Goal: Task Accomplishment & Management: Use online tool/utility

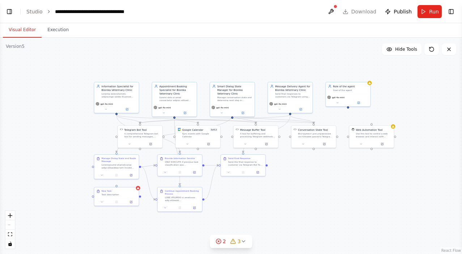
scroll to position [23536, 0]
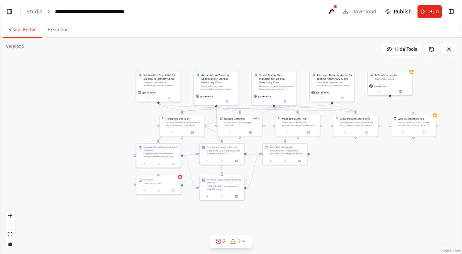
drag, startPoint x: 135, startPoint y: 77, endPoint x: 175, endPoint y: 67, distance: 41.8
click at [175, 66] on div ".deletable-edge-delete-btn { width: 20px; height: 20px; border: 0px solid #ffff…" at bounding box center [231, 146] width 462 height 216
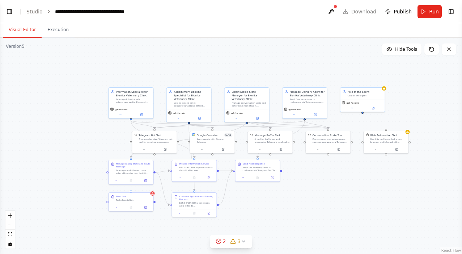
drag, startPoint x: 416, startPoint y: 200, endPoint x: 390, endPoint y: 216, distance: 30.6
click at [390, 216] on div ".deletable-edge-delete-btn { width: 20px; height: 20px; border: 0px solid #ffff…" at bounding box center [231, 146] width 462 height 216
click at [139, 103] on div "Information Specialist for Bionika Veterinary Clinic" at bounding box center [131, 95] width 44 height 18
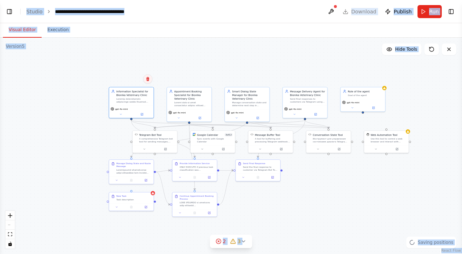
click at [149, 80] on icon at bounding box center [148, 79] width 4 height 4
click at [131, 82] on button "Confirm" at bounding box center [127, 79] width 26 height 9
click at [147, 82] on div ".deletable-edge-delete-btn { width: 20px; height: 20px; border: 0px solid #ffff…" at bounding box center [231, 146] width 462 height 216
click at [141, 106] on div ".deletable-edge-delete-btn { width: 20px; height: 20px; border: 0px solid #ffff…" at bounding box center [231, 146] width 462 height 216
click at [114, 82] on div ".deletable-edge-delete-btn { width: 20px; height: 20px; border: 0px solid #ffff…" at bounding box center [231, 146] width 462 height 216
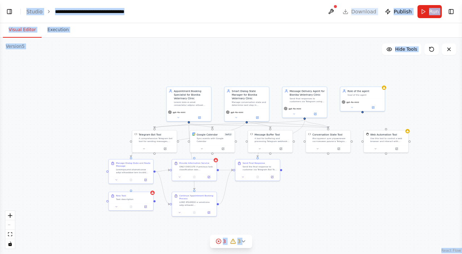
click at [114, 82] on div ".deletable-edge-delete-btn { width: 20px; height: 20px; border: 0px solid #ffff…" at bounding box center [231, 146] width 462 height 216
click at [250, 171] on div "Send Final Response Send the final response to customer via Telegram Bot Tool u…" at bounding box center [257, 165] width 44 height 14
click at [275, 157] on div "Confirm" at bounding box center [274, 151] width 12 height 12
click at [275, 152] on icon at bounding box center [274, 151] width 4 height 4
click at [255, 156] on button "Confirm" at bounding box center [254, 151] width 26 height 9
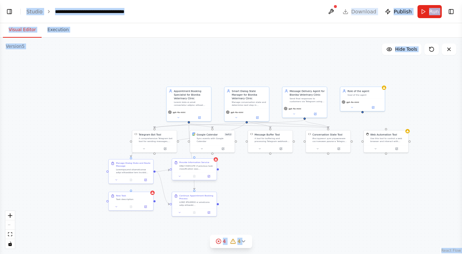
click at [212, 162] on div "Provide Information Service" at bounding box center [196, 162] width 35 height 3
click at [217, 162] on div ".deletable-edge-delete-btn { width: 20px; height: 20px; border: 0px solid #ffff…" at bounding box center [231, 146] width 462 height 216
click at [215, 158] on icon at bounding box center [215, 159] width 3 height 3
click at [211, 156] on div "Confirm" at bounding box center [211, 151] width 12 height 12
click at [211, 154] on button at bounding box center [210, 151] width 9 height 9
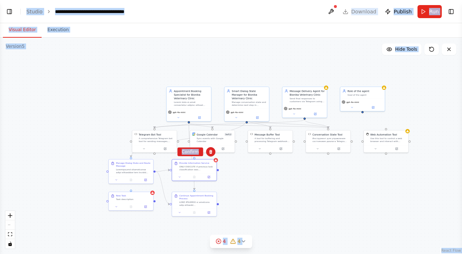
click at [82, 84] on div ".deletable-edge-delete-btn { width: 20px; height: 20px; border: 0px solid #ffff…" at bounding box center [231, 146] width 462 height 216
click at [92, 85] on div ".deletable-edge-delete-btn { width: 20px; height: 20px; border: 0px solid #ffff…" at bounding box center [231, 146] width 462 height 216
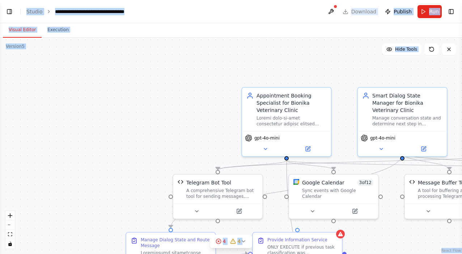
click at [94, 85] on div ".deletable-edge-delete-btn { width: 20px; height: 20px; border: 0px solid #ffff…" at bounding box center [231, 146] width 462 height 216
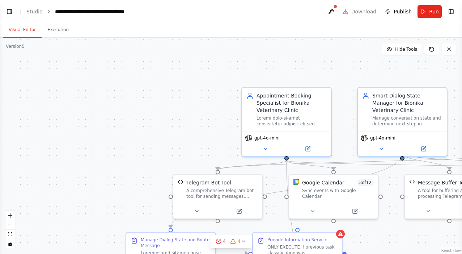
click at [259, 56] on div ".deletable-edge-delete-btn { width: 20px; height: 20px; border: 0px solid #ffff…" at bounding box center [231, 146] width 462 height 216
click at [432, 44] on button at bounding box center [431, 49] width 14 height 12
click at [432, 46] on icon at bounding box center [432, 49] width 6 height 6
click at [432, 48] on icon at bounding box center [432, 49] width 6 height 6
click at [429, 50] on icon at bounding box center [431, 49] width 4 height 4
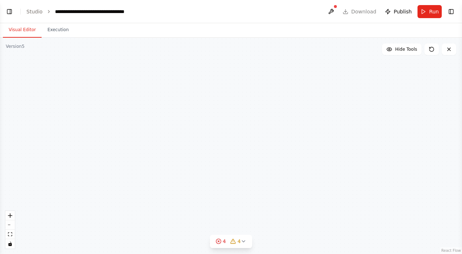
drag, startPoint x: 288, startPoint y: 99, endPoint x: 201, endPoint y: 99, distance: 86.8
click at [201, 99] on div "Telegram Bot Tool A comprehensive Telegram bot tool for sending messages, parsi…" at bounding box center [231, 146] width 462 height 216
click at [11, 217] on icon "zoom in" at bounding box center [10, 215] width 4 height 4
click at [431, 51] on icon at bounding box center [431, 49] width 4 height 4
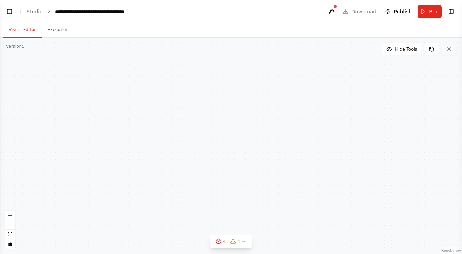
click at [449, 50] on icon at bounding box center [448, 49] width 3 height 3
click at [451, 49] on icon at bounding box center [449, 49] width 6 height 6
click at [56, 34] on button "Execution" at bounding box center [58, 29] width 33 height 15
click at [21, 31] on button "Visual Editor" at bounding box center [22, 29] width 39 height 15
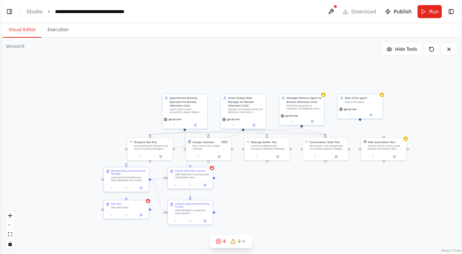
drag, startPoint x: 195, startPoint y: 87, endPoint x: 174, endPoint y: 77, distance: 23.5
click at [174, 77] on div ".deletable-edge-delete-btn { width: 20px; height: 20px; border: 0px solid #ffff…" at bounding box center [231, 146] width 462 height 216
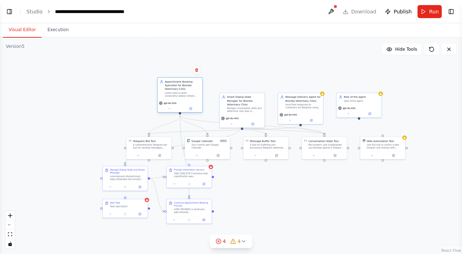
drag, startPoint x: 188, startPoint y: 110, endPoint x: 182, endPoint y: 92, distance: 18.8
click at [182, 92] on div at bounding box center [182, 95] width 35 height 6
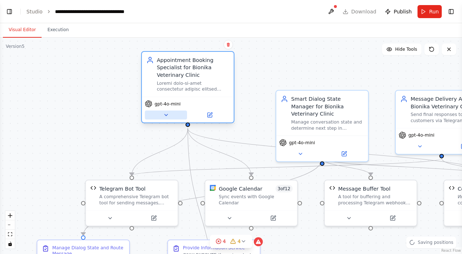
click at [165, 116] on icon at bounding box center [166, 115] width 6 height 6
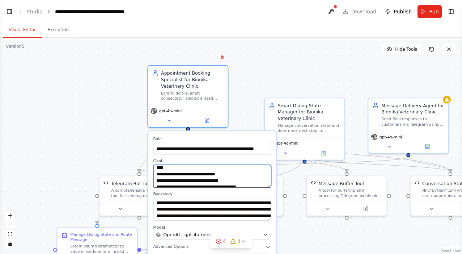
scroll to position [124, 0]
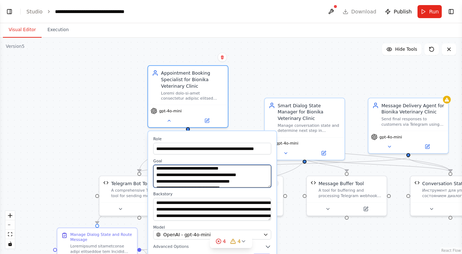
drag, startPoint x: 225, startPoint y: 175, endPoint x: 226, endPoint y: 182, distance: 6.6
click at [226, 182] on textarea at bounding box center [212, 176] width 118 height 23
click at [226, 174] on textarea at bounding box center [212, 176] width 118 height 23
click at [250, 78] on div ".deletable-edge-delete-btn { width: 20px; height: 20px; border: 0px solid #ffff…" at bounding box center [231, 146] width 462 height 216
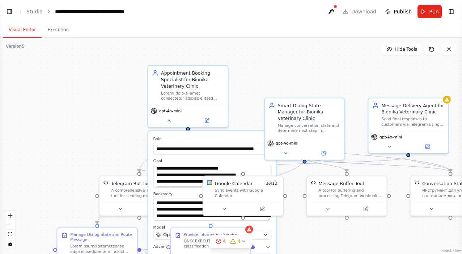
click at [305, 74] on div ".deletable-edge-delete-btn { width: 20px; height: 20px; border: 0px solid #ffff…" at bounding box center [231, 146] width 462 height 216
drag, startPoint x: 256, startPoint y: 89, endPoint x: 248, endPoint y: 65, distance: 24.8
click at [248, 65] on div ".deletable-edge-delete-btn { width: 20px; height: 20px; border: 0px solid #ffff…" at bounding box center [231, 146] width 462 height 216
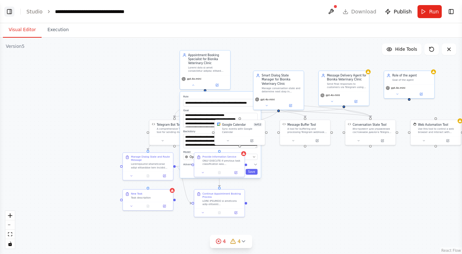
click at [11, 12] on button "Toggle Left Sidebar" at bounding box center [9, 12] width 10 height 10
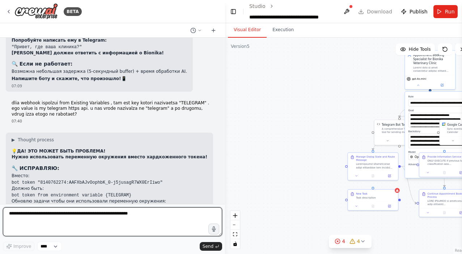
click at [60, 222] on textarea at bounding box center [112, 221] width 219 height 29
type textarea "**********"
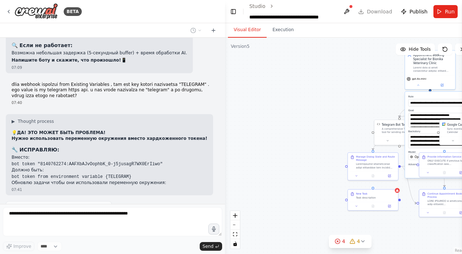
scroll to position [23579, 0]
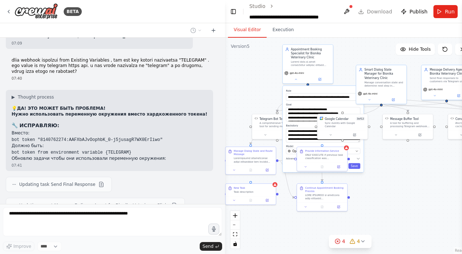
drag, startPoint x: 365, startPoint y: 125, endPoint x: 255, endPoint y: 119, distance: 110.1
click at [252, 119] on div ".deletable-edge-delete-btn { width: 20px; height: 20px; border: 0px solid #ffff…" at bounding box center [350, 146] width 250 height 216
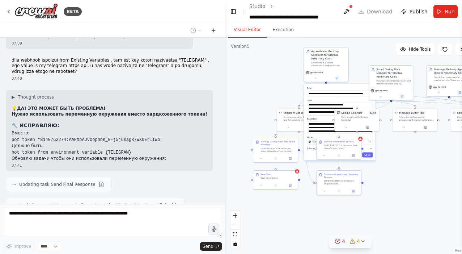
click at [342, 243] on span "4" at bounding box center [343, 240] width 3 height 7
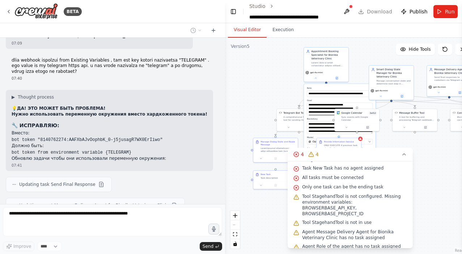
scroll to position [0, 0]
click at [403, 153] on icon at bounding box center [404, 154] width 6 height 6
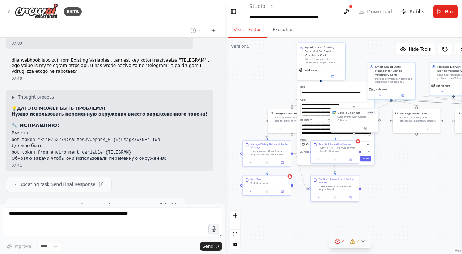
drag, startPoint x: 404, startPoint y: 102, endPoint x: 339, endPoint y: 117, distance: 66.5
click at [339, 117] on div ".deletable-edge-delete-btn { width: 20px; height: 20px; border: 0px solid #ffff…" at bounding box center [290, 101] width 135 height 116
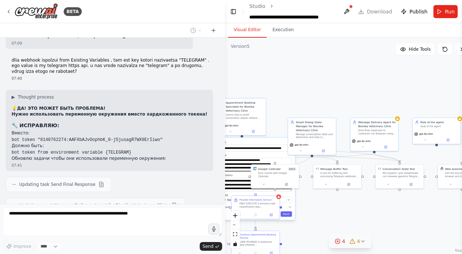
drag, startPoint x: 363, startPoint y: 51, endPoint x: 283, endPoint y: 107, distance: 96.9
click at [283, 107] on div ".deletable-edge-delete-btn { width: 20px; height: 20px; border: 0px solid #ffff…" at bounding box center [350, 146] width 250 height 216
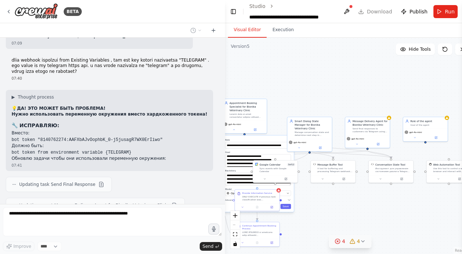
click at [307, 82] on div ".deletable-edge-delete-btn { width: 20px; height: 20px; border: 0px solid #ffff…" at bounding box center [350, 146] width 250 height 216
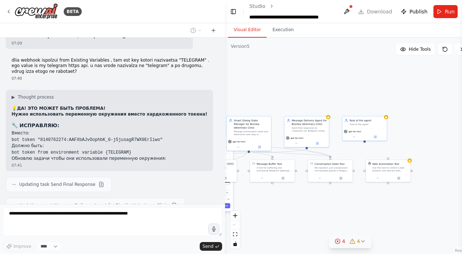
drag, startPoint x: 313, startPoint y: 85, endPoint x: 245, endPoint y: 84, distance: 68.0
click at [245, 84] on div ".deletable-edge-delete-btn { width: 20px; height: 20px; border: 0px solid #ffff…" at bounding box center [350, 146] width 250 height 216
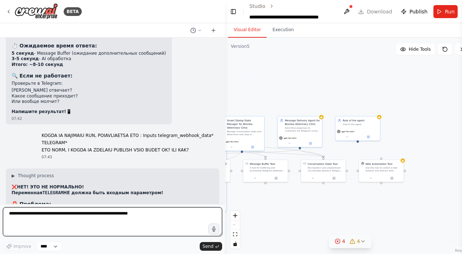
click at [77, 216] on textarea at bounding box center [112, 221] width 219 height 29
type textarea "**********"
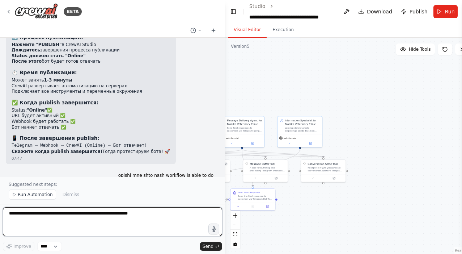
scroll to position [24736, 0]
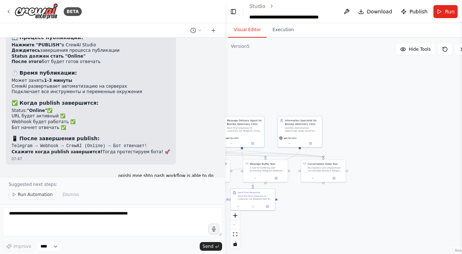
click at [24, 194] on span "Run Automation" at bounding box center [35, 194] width 35 height 6
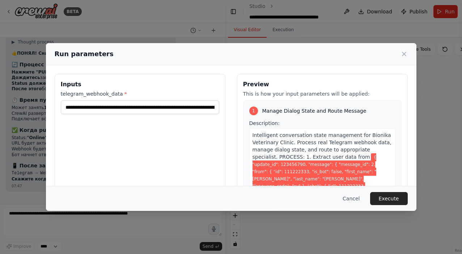
scroll to position [0, 0]
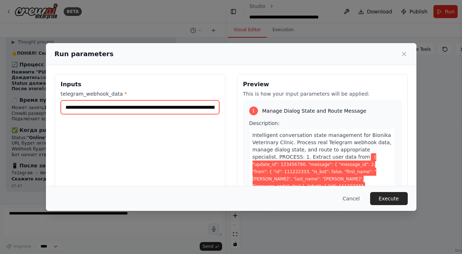
click at [149, 108] on input "**********" at bounding box center [140, 107] width 158 height 14
click at [153, 106] on input "**********" at bounding box center [140, 107] width 158 height 14
drag, startPoint x: 145, startPoint y: 106, endPoint x: 281, endPoint y: 111, distance: 136.1
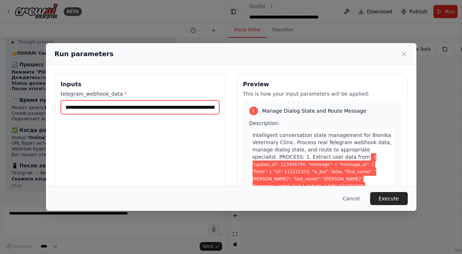
click at [281, 111] on div "**********" at bounding box center [231, 159] width 353 height 171
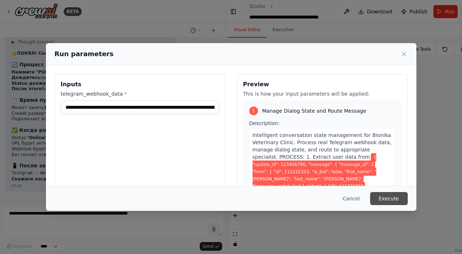
click at [386, 197] on button "Execute" at bounding box center [389, 198] width 38 height 13
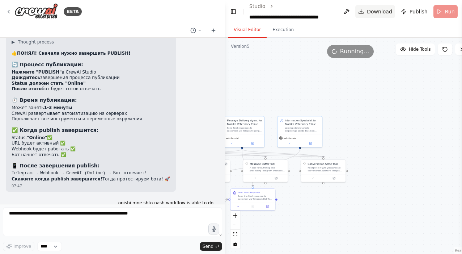
click at [361, 12] on button "Download" at bounding box center [375, 11] width 40 height 13
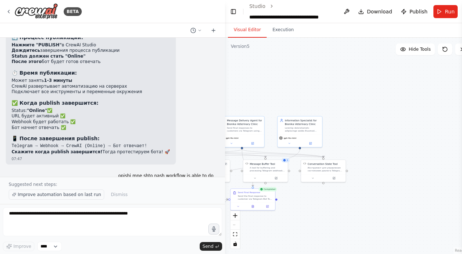
click at [55, 195] on span "Improve automation based on last run" at bounding box center [59, 194] width 83 height 6
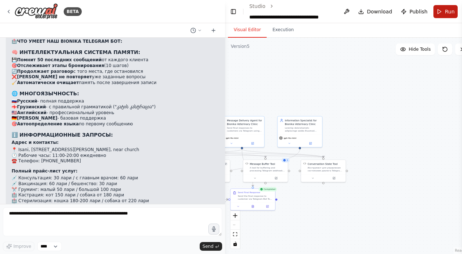
click at [445, 13] on span "Run" at bounding box center [450, 11] width 10 height 7
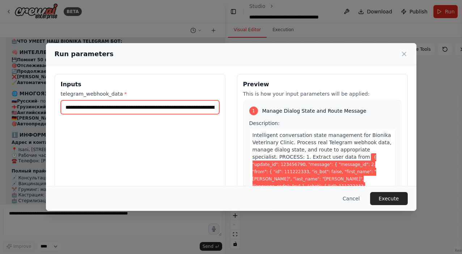
click at [168, 106] on input "**********" at bounding box center [140, 107] width 158 height 14
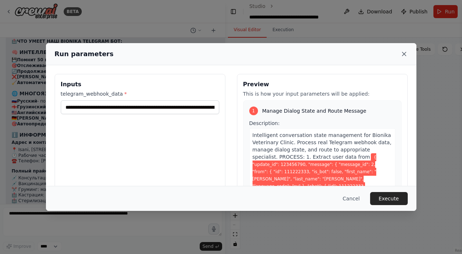
click at [401, 56] on icon at bounding box center [403, 53] width 7 height 7
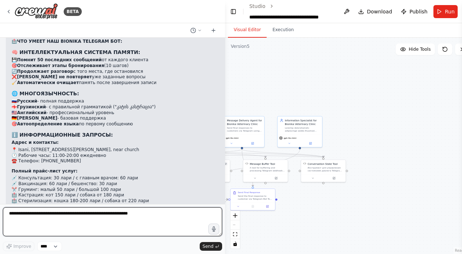
click at [50, 220] on textarea at bounding box center [112, 221] width 219 height 29
paste textarea "**********"
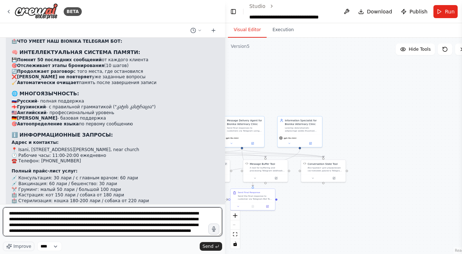
scroll to position [3, 0]
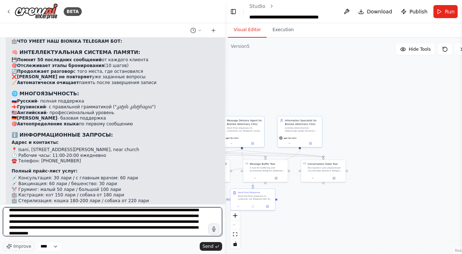
type textarea "**********"
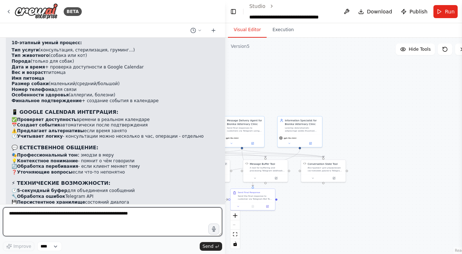
scroll to position [0, 0]
type textarea "***"
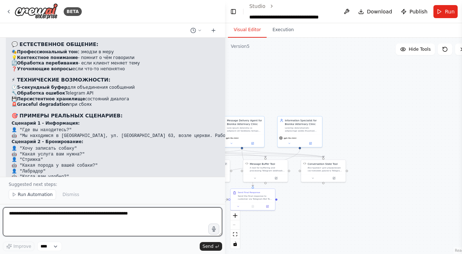
scroll to position [25529, 0]
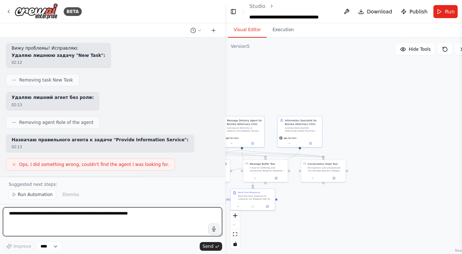
paste textarea "**********"
type textarea "**********"
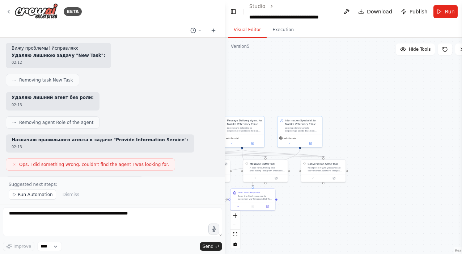
click at [25, 189] on div "Suggested next steps: Run Automation Dismiss" at bounding box center [112, 190] width 225 height 27
click at [25, 195] on span "Run Automation" at bounding box center [35, 194] width 35 height 6
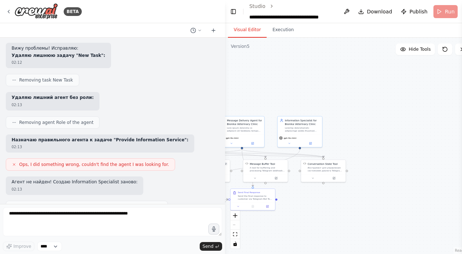
scroll to position [25502, 0]
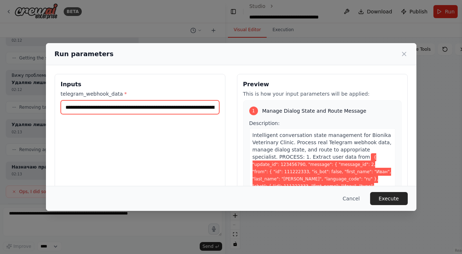
click at [194, 110] on input "**********" at bounding box center [140, 107] width 158 height 14
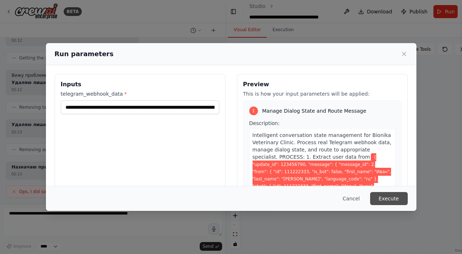
click at [374, 195] on button "Execute" at bounding box center [389, 198] width 38 height 13
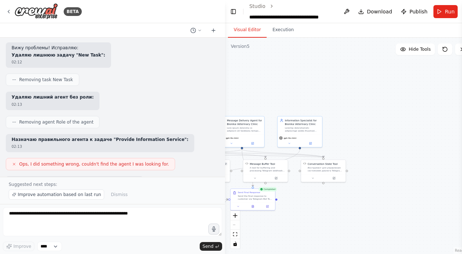
scroll to position [25529, 0]
click at [73, 195] on span "Improve automation based on last run" at bounding box center [59, 194] width 83 height 6
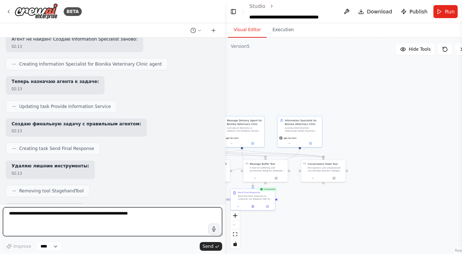
scroll to position [25671, 0]
click at [56, 218] on textarea at bounding box center [112, 221] width 219 height 29
type textarea "***"
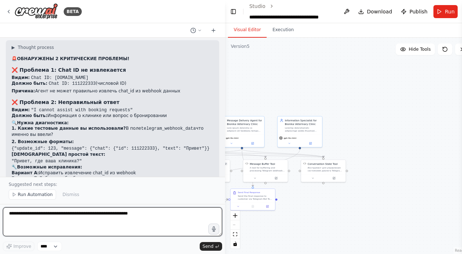
scroll to position [26114, 0]
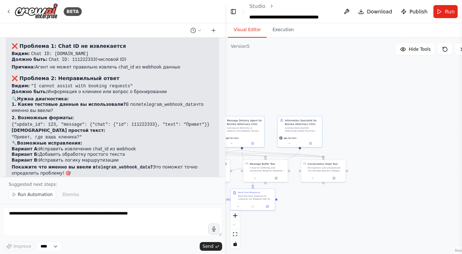
click at [42, 194] on span "Run Automation" at bounding box center [35, 194] width 35 height 6
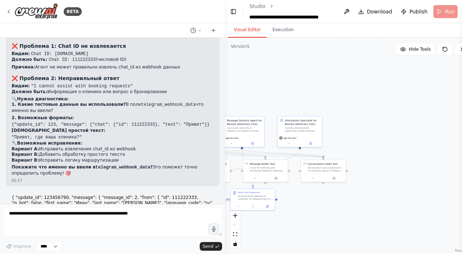
scroll to position [26087, 0]
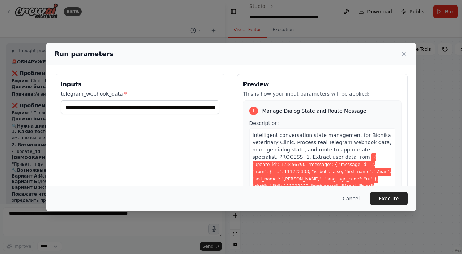
click at [388, 200] on button "Execute" at bounding box center [389, 198] width 38 height 13
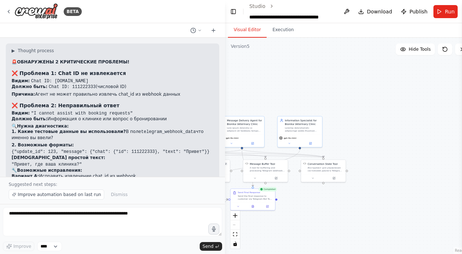
click at [56, 195] on span "Improve automation based on last run" at bounding box center [59, 194] width 83 height 6
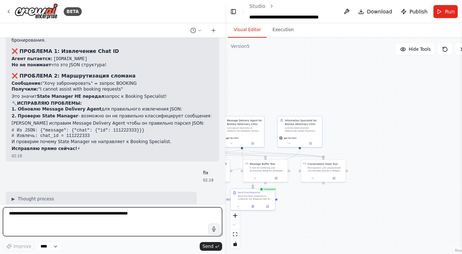
scroll to position [0, 0]
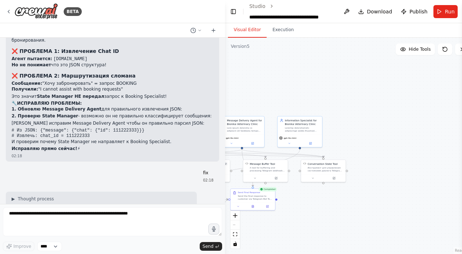
click at [376, 11] on span "Download" at bounding box center [379, 11] width 25 height 7
drag, startPoint x: 405, startPoint y: 0, endPoint x: 250, endPoint y: 90, distance: 179.2
click at [250, 90] on div ".deletable-edge-delete-btn { width: 20px; height: 20px; border: 0px solid #ffff…" at bounding box center [350, 146] width 250 height 216
click at [415, 10] on span "Publish" at bounding box center [418, 11] width 18 height 7
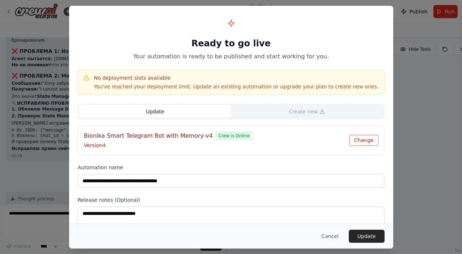
click at [366, 141] on button "Change" at bounding box center [363, 140] width 29 height 11
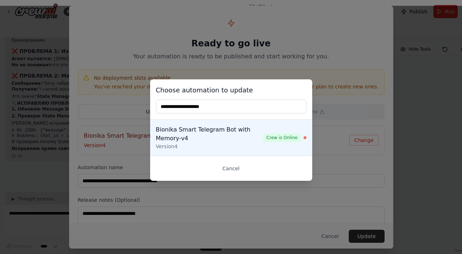
click at [254, 109] on input "text" at bounding box center [231, 106] width 150 height 14
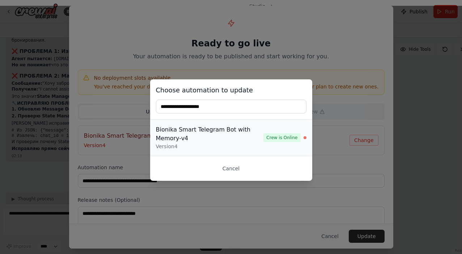
click at [244, 136] on div "Bionika Smart Telegram Bot with Memory-v4" at bounding box center [210, 133] width 108 height 17
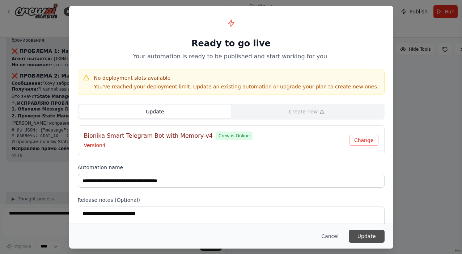
click at [367, 234] on button "Update" at bounding box center [367, 235] width 36 height 13
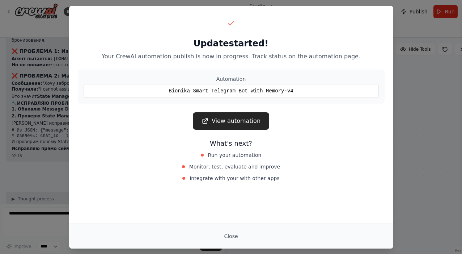
click at [416, 72] on div "Update started! Your CrewAI automation publish is now in progress. Track status…" at bounding box center [231, 127] width 462 height 254
click at [226, 233] on button "Close" at bounding box center [230, 235] width 25 height 13
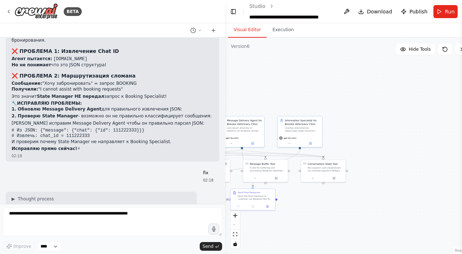
click at [371, 91] on div ".deletable-edge-delete-btn { width: 20px; height: 20px; border: 0px solid #ffff…" at bounding box center [350, 146] width 250 height 216
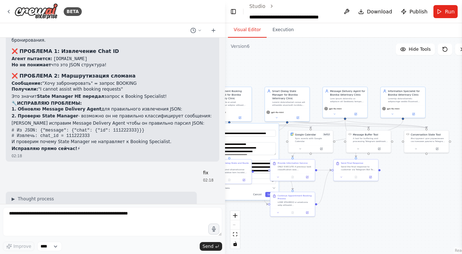
drag, startPoint x: 334, startPoint y: 75, endPoint x: 384, endPoint y: 62, distance: 51.8
click at [384, 62] on div ".deletable-edge-delete-btn { width: 20px; height: 20px; border: 0px solid #ffff…" at bounding box center [350, 146] width 250 height 216
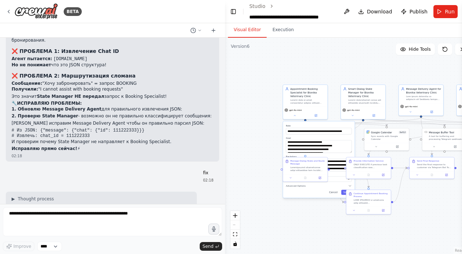
drag, startPoint x: 323, startPoint y: 60, endPoint x: 397, endPoint y: 56, distance: 73.9
click at [397, 57] on div ".deletable-edge-delete-btn { width: 20px; height: 20px; border: 0px solid #ffff…" at bounding box center [350, 146] width 250 height 216
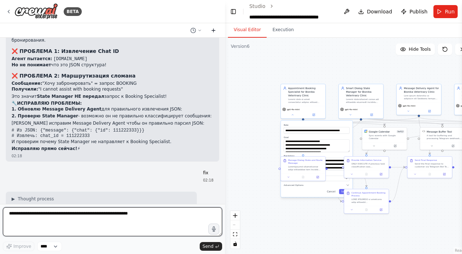
click at [43, 215] on textarea at bounding box center [112, 221] width 219 height 29
type textarea "*"
type textarea "**********"
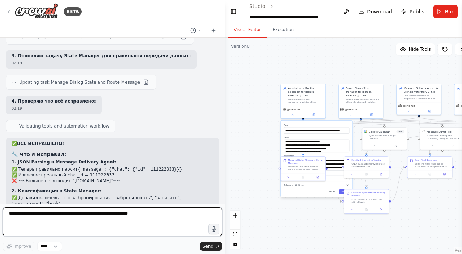
scroll to position [26591, 0]
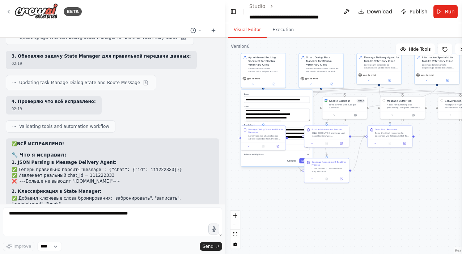
drag, startPoint x: 154, startPoint y: 120, endPoint x: 212, endPoint y: 60, distance: 82.9
click at [212, 60] on div "BETA 04:26 ▶ Thought process I'll help you create a Telegram bot automation for…" at bounding box center [231, 127] width 462 height 254
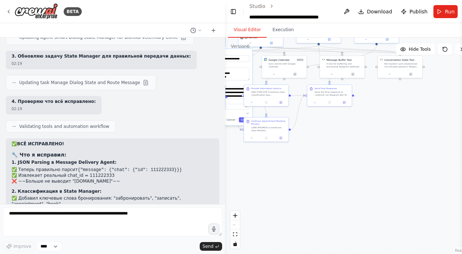
drag, startPoint x: 395, startPoint y: 166, endPoint x: 349, endPoint y: 137, distance: 53.7
click at [349, 137] on div ".deletable-edge-delete-btn { width: 20px; height: 20px; border: 0px solid #ffff…" at bounding box center [350, 146] width 250 height 216
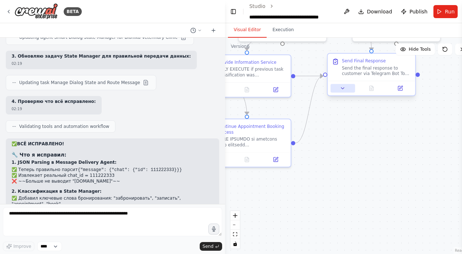
click at [345, 88] on icon at bounding box center [343, 88] width 6 height 6
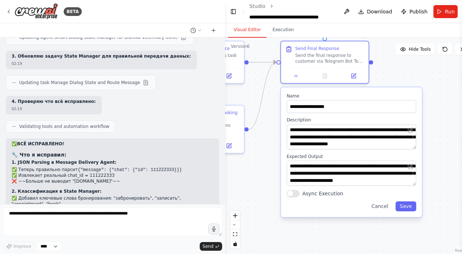
drag, startPoint x: 321, startPoint y: 114, endPoint x: 275, endPoint y: 100, distance: 48.2
click at [274, 100] on div ".deletable-edge-delete-btn { width: 20px; height: 20px; border: 0px solid #ffff…" at bounding box center [350, 146] width 250 height 216
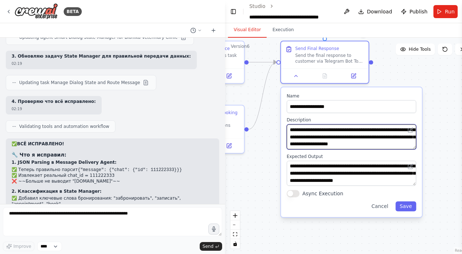
click at [343, 135] on textarea "**********" at bounding box center [351, 136] width 129 height 25
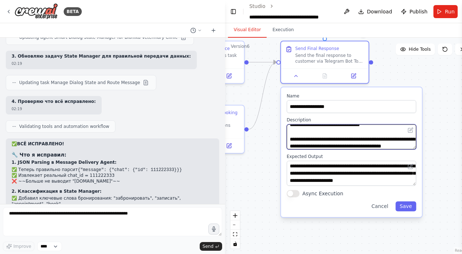
scroll to position [121, 0]
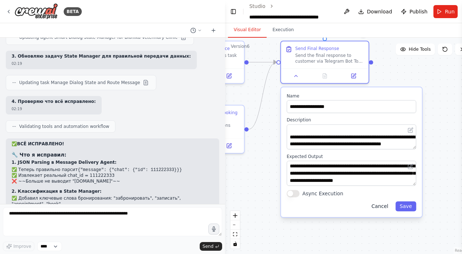
click at [388, 209] on button "Cancel" at bounding box center [379, 206] width 25 height 10
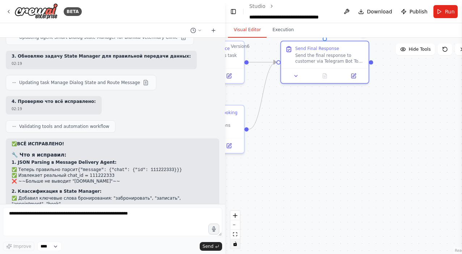
click at [7, 9] on icon at bounding box center [9, 12] width 6 height 6
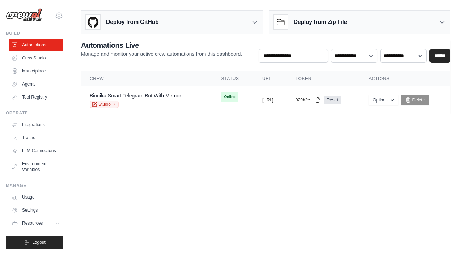
click at [34, 166] on link "Environment Variables" at bounding box center [36, 166] width 55 height 17
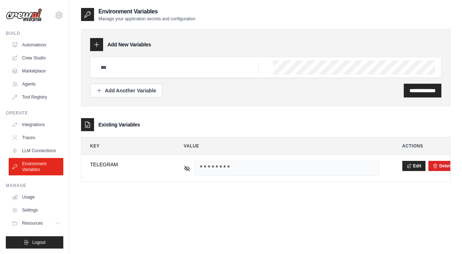
click at [361, 89] on div "**********" at bounding box center [265, 91] width 351 height 14
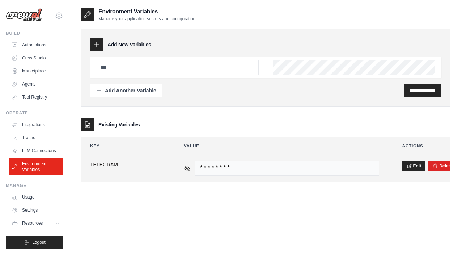
drag, startPoint x: 281, startPoint y: 14, endPoint x: 183, endPoint y: 167, distance: 182.1
click at [183, 167] on td "********" at bounding box center [281, 168] width 213 height 26
click at [186, 167] on icon at bounding box center [187, 168] width 7 height 7
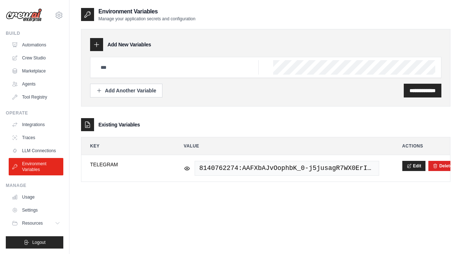
click at [42, 46] on link "Automations" at bounding box center [36, 45] width 55 height 12
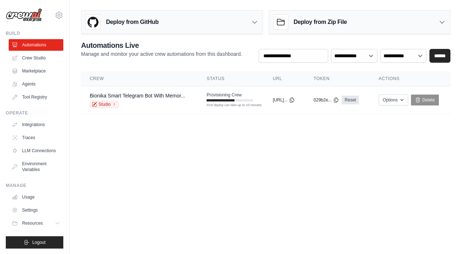
click at [368, 136] on body "ballroomtbilisii@gmail.com Settings Build Automations Crew Studio" at bounding box center [231, 127] width 462 height 254
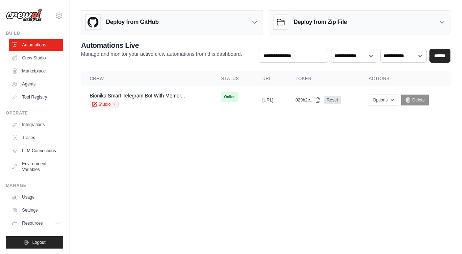
click at [35, 126] on link "Integrations" at bounding box center [36, 125] width 55 height 12
click at [33, 126] on link "Integrations" at bounding box center [36, 125] width 55 height 12
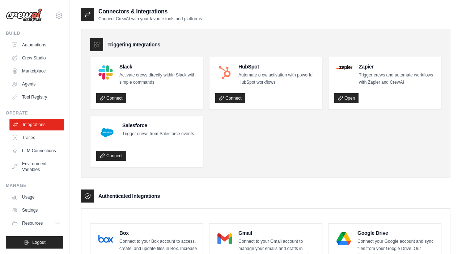
drag, startPoint x: 28, startPoint y: 127, endPoint x: 25, endPoint y: 125, distance: 4.0
click at [25, 125] on link "Integrations" at bounding box center [36, 125] width 55 height 12
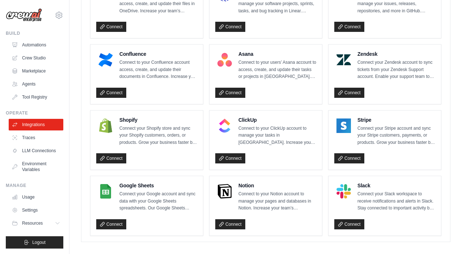
scroll to position [441, 0]
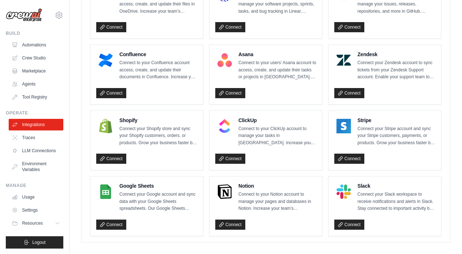
click at [33, 44] on link "Automations" at bounding box center [36, 45] width 55 height 12
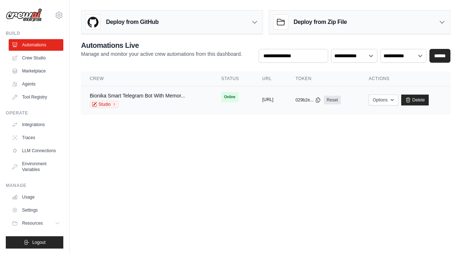
click at [271, 97] on button "https://bionika-smart-telegram-bot-" at bounding box center [267, 100] width 11 height 6
click at [396, 98] on button "Options" at bounding box center [383, 99] width 29 height 11
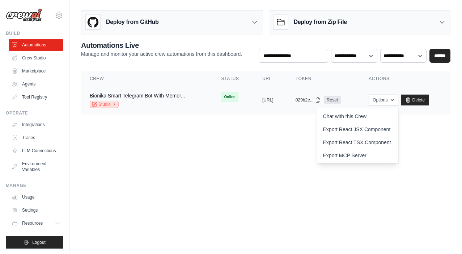
drag, startPoint x: 196, startPoint y: 131, endPoint x: 103, endPoint y: 101, distance: 97.9
click at [103, 101] on link "Studio" at bounding box center [104, 104] width 29 height 7
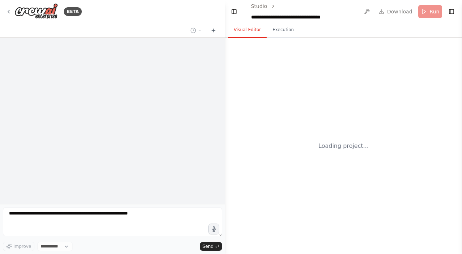
select select "****"
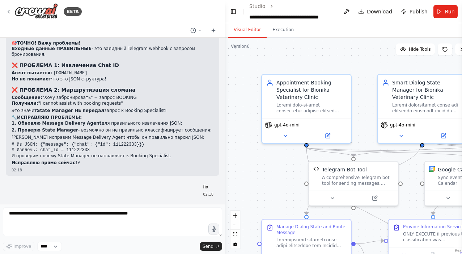
scroll to position [26309, 0]
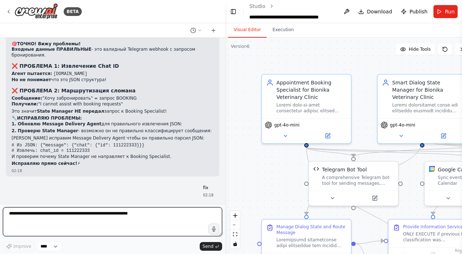
drag, startPoint x: 245, startPoint y: 197, endPoint x: 88, endPoint y: 216, distance: 158.1
click at [88, 216] on textarea at bounding box center [112, 221] width 219 height 29
paste textarea "**********"
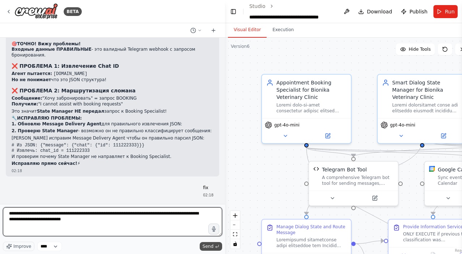
type textarea "**********"
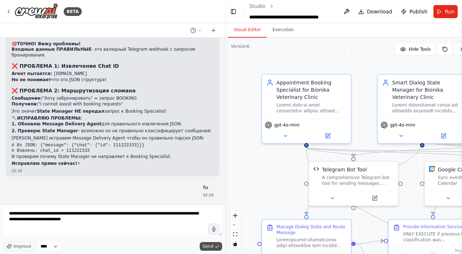
click at [209, 246] on span "Send" at bounding box center [208, 246] width 11 height 6
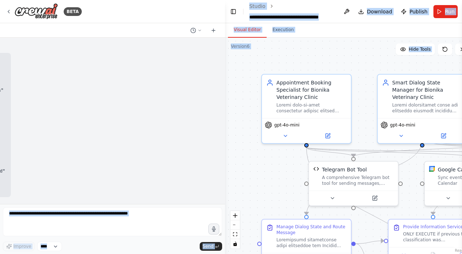
scroll to position [26874, 239]
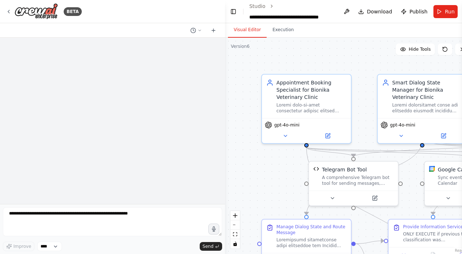
drag, startPoint x: 12, startPoint y: 122, endPoint x: 195, endPoint y: 199, distance: 198.6
click at [195, 199] on div "04:26 ▶ Thought process I'll help you create a Telegram bot automation for your…" at bounding box center [112, 121] width 225 height 166
copy div "🔍 ДА! МОЖНО ПРОВЕРИТЬ ПРЯМО СЕЙЧАС! 1️⃣ ПРОВЕРКА WEBHOOK СТАТУСА: Перейдите по …"
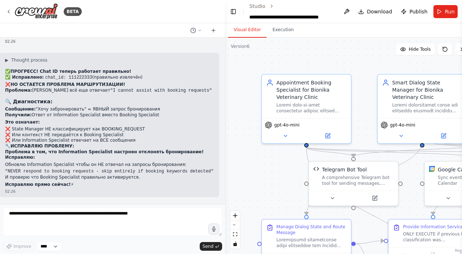
scroll to position [26874, 0]
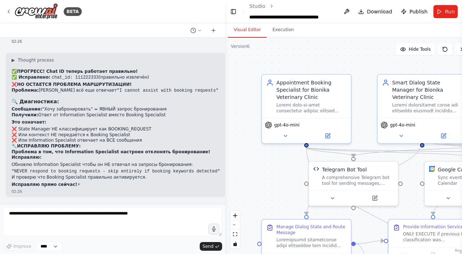
drag, startPoint x: 124, startPoint y: 180, endPoint x: 0, endPoint y: 180, distance: 123.7
click at [0, 181] on html "BETA 04:26 ▶ Thought process I'll help you create a Telegram bot automation for…" at bounding box center [231, 127] width 462 height 254
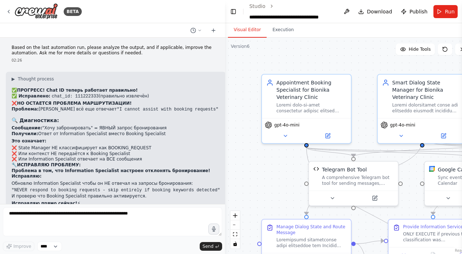
scroll to position [26853, 0]
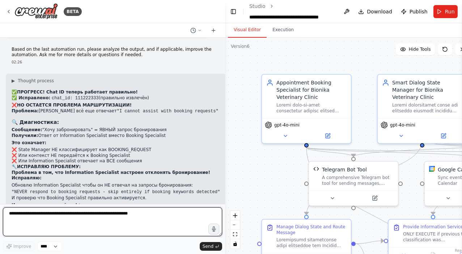
drag, startPoint x: 280, startPoint y: 93, endPoint x: 112, endPoint y: 216, distance: 208.3
click at [112, 216] on textarea at bounding box center [112, 221] width 219 height 29
paste textarea "**********"
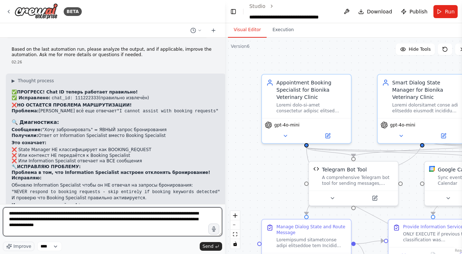
click at [128, 228] on textarea "**********" at bounding box center [112, 221] width 219 height 29
paste textarea "**********"
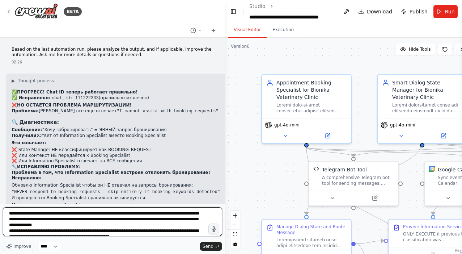
scroll to position [3, 0]
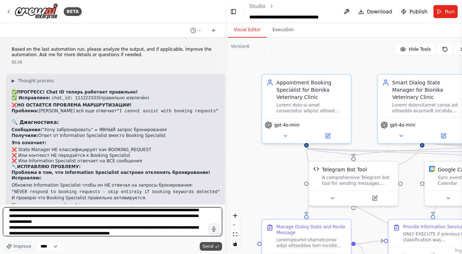
type textarea "**********"
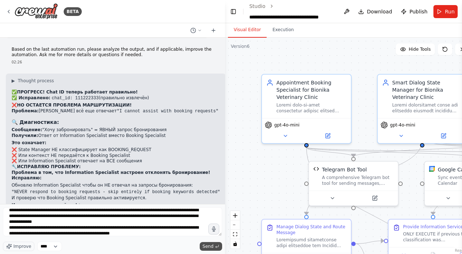
click at [208, 243] on span "Send" at bounding box center [208, 246] width 11 height 6
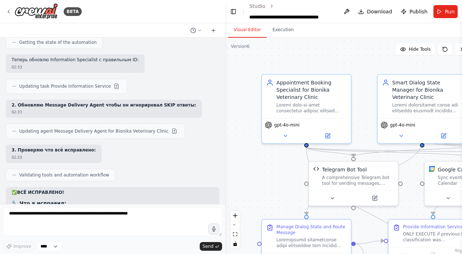
scroll to position [27192, 0]
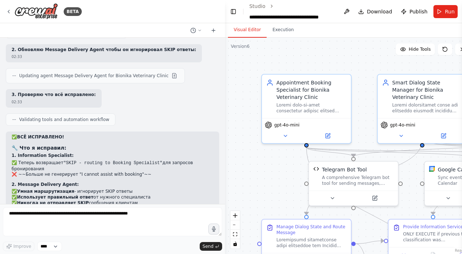
drag, startPoint x: 13, startPoint y: 92, endPoint x: 163, endPoint y: 189, distance: 179.2
copy div "💡 ОТЛИЧНЫЕ ТЕХНИЧЕСКИЕ ВОПРОСЫ! 1️⃣ ОТКУДА БЕРЁТСЯ CHAT_ID: ✅ Workflow автомати…"
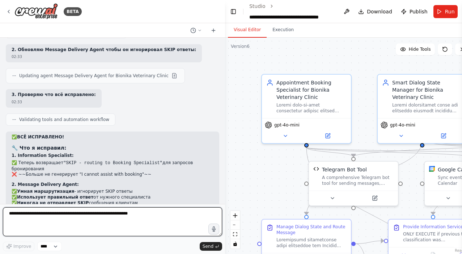
click at [106, 218] on textarea at bounding box center [112, 221] width 219 height 29
paste textarea "**********"
type textarea "**********"
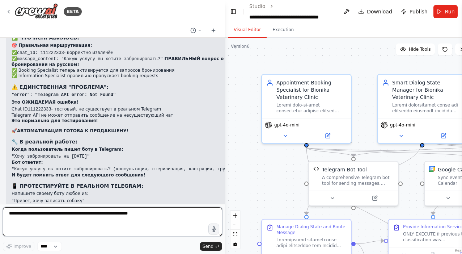
scroll to position [27532, 0]
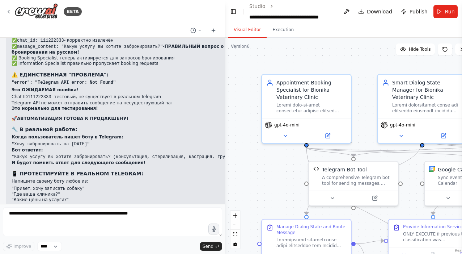
drag, startPoint x: 127, startPoint y: 76, endPoint x: 161, endPoint y: 186, distance: 115.0
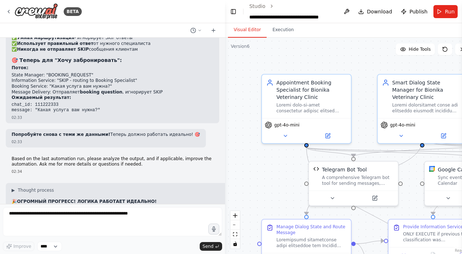
scroll to position [27329, 0]
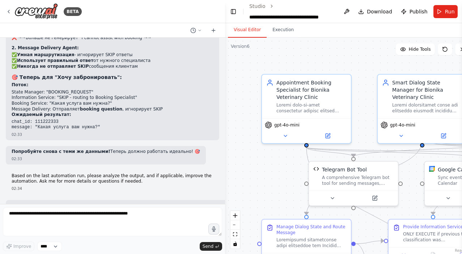
drag, startPoint x: 155, startPoint y: 186, endPoint x: 10, endPoint y: 117, distance: 160.2
copy div "🔍 ОТЛИЧНАЯ ИДЕЯ! Покажу на последней Execution: 📥 ВХОДНЫЕ ДАННЫЕ (ваш webhook J…"
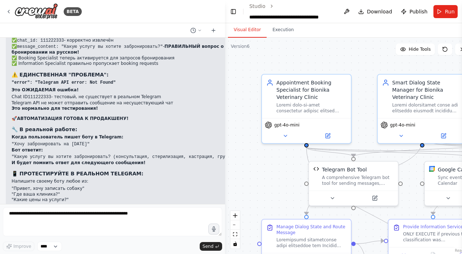
scroll to position [0, 0]
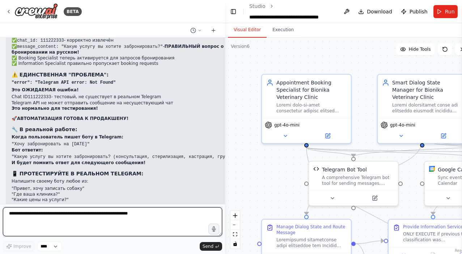
drag, startPoint x: 279, startPoint y: 84, endPoint x: 65, endPoint y: 212, distance: 248.7
click at [65, 212] on textarea at bounding box center [112, 221] width 219 height 29
paste textarea "**********"
type textarea "**********"
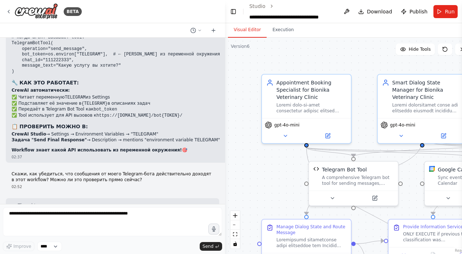
scroll to position [27874, 0]
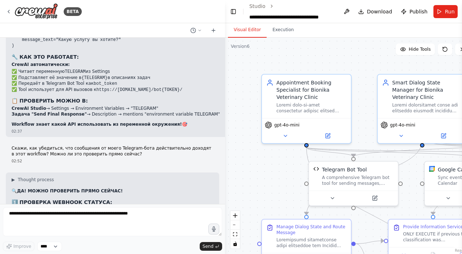
drag, startPoint x: 13, startPoint y: 102, endPoint x: 138, endPoint y: 188, distance: 151.9
copy div "🚨 ЧЕСТНОЕ ПРИЗНАНИЕ: Я НЕ МОГУ ПОКАЗАТЬ РЕАЛЬНЫЕ EXECUTIONS! ❌ МОИ ОГРАНИЧЕНИЯ:…"
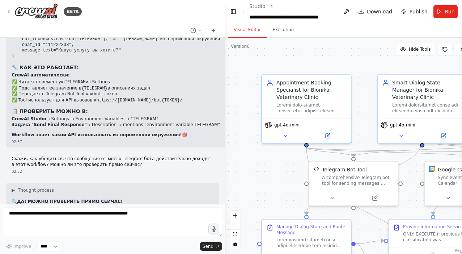
drag, startPoint x: 66, startPoint y: 106, endPoint x: 84, endPoint y: 131, distance: 30.0
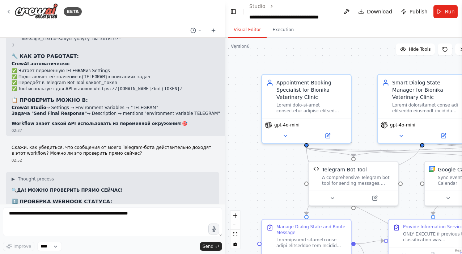
scroll to position [27874, 0]
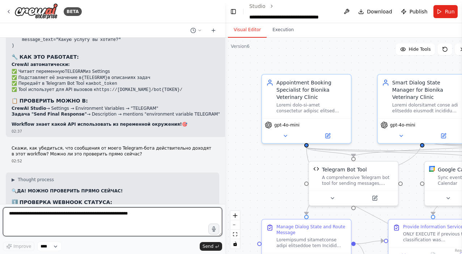
drag, startPoint x: 157, startPoint y: 11, endPoint x: 88, endPoint y: 214, distance: 214.2
click at [88, 214] on textarea at bounding box center [112, 221] width 219 height 29
paste textarea "**********"
type textarea "**********"
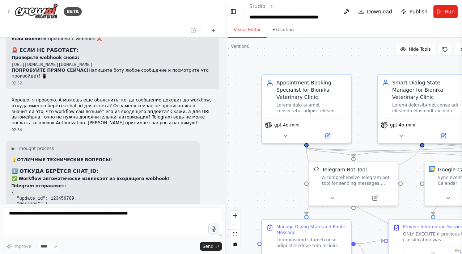
scroll to position [28242, 0]
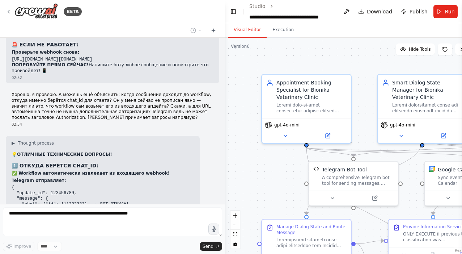
drag, startPoint x: 19, startPoint y: 67, endPoint x: 52, endPoint y: 74, distance: 34.3
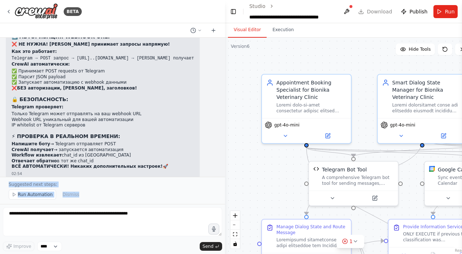
scroll to position [28510, 0]
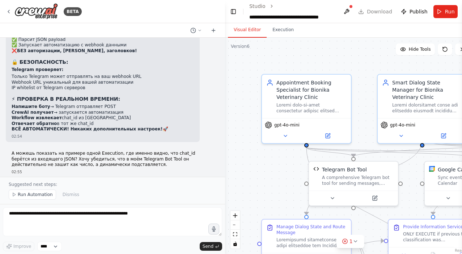
drag, startPoint x: 12, startPoint y: 130, endPoint x: 156, endPoint y: 162, distance: 148.1
click at [156, 162] on div "04:26 ▶ Thought process I'll help you create a Telegram bot automation for your…" at bounding box center [112, 107] width 225 height 139
copy div "🔧 ПРОВОЖУ ПОЛНУЮ САМОПРОВЕРКУ И ИСПРАВЛЕНИЯ! 1️⃣ ПРОВЕРЯЮ ИЗВЛЕЧЕНИЕ CHAT_ID ИЗ…"
click at [412, 12] on span "Publish" at bounding box center [418, 11] width 18 height 7
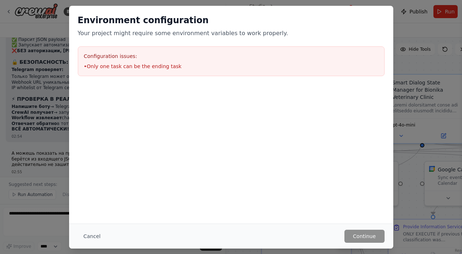
click at [146, 69] on li "• Only one task can be the ending task" at bounding box center [231, 66] width 294 height 7
click at [148, 65] on li "• Only one task can be the ending task" at bounding box center [231, 66] width 294 height 7
click at [94, 235] on button "Cancel" at bounding box center [92, 235] width 29 height 13
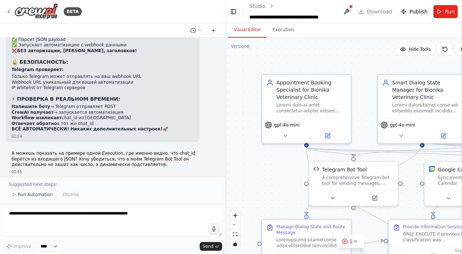
click at [413, 10] on span "Publish" at bounding box center [418, 11] width 18 height 7
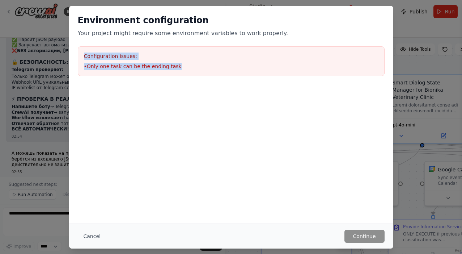
drag, startPoint x: 242, startPoint y: 29, endPoint x: 128, endPoint y: 49, distance: 115.8
click at [128, 49] on div "Configuration issues: • Only one task can be the ending task" at bounding box center [231, 61] width 307 height 30
click at [92, 231] on button "Cancel" at bounding box center [92, 235] width 29 height 13
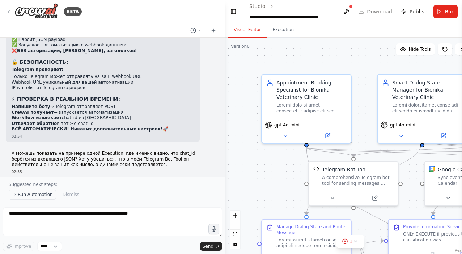
click at [33, 191] on button "Run Automation" at bounding box center [32, 194] width 47 height 10
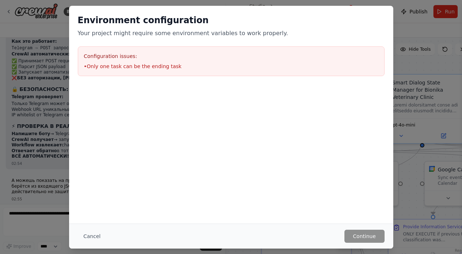
scroll to position [0, 0]
click at [87, 236] on button "Cancel" at bounding box center [92, 235] width 29 height 13
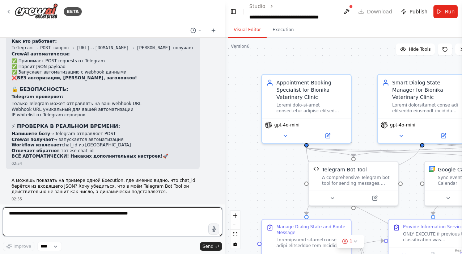
click at [57, 218] on textarea at bounding box center [112, 221] width 219 height 29
paste textarea "**********"
type textarea "**********"
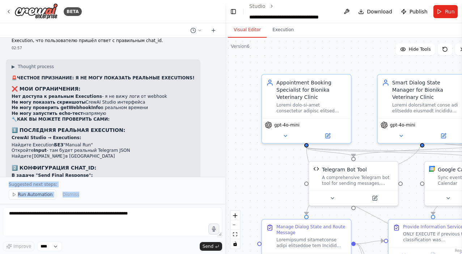
scroll to position [29145, 0]
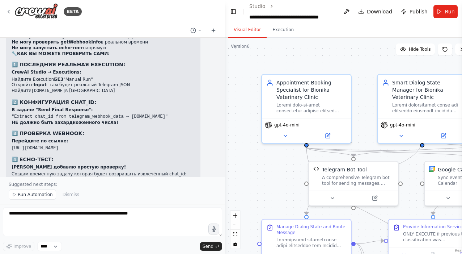
drag, startPoint x: 7, startPoint y: 94, endPoint x: 160, endPoint y: 163, distance: 167.9
click at [160, 163] on div "04:26 ▶ Thought process I'll help you create a Telegram bot automation for your…" at bounding box center [112, 107] width 225 height 139
copy div "🚨 ПРОБЛЕМА С ENDING TASKS! ИСПРАВЛЯЮ! Проверяю текущий workflow: 03:05 Getting …"
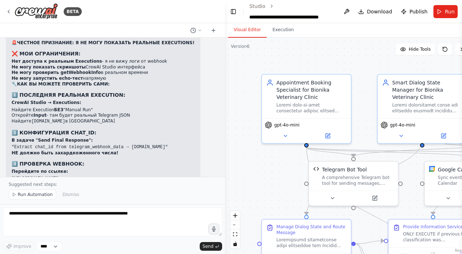
scroll to position [29115, 0]
click at [28, 197] on span "Run Automation" at bounding box center [35, 194] width 35 height 6
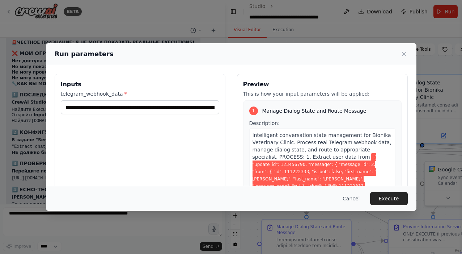
click at [405, 52] on icon at bounding box center [404, 54] width 4 height 4
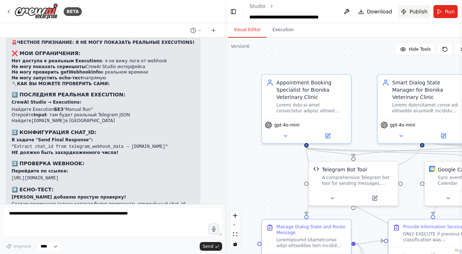
click at [410, 10] on span "Publish" at bounding box center [418, 11] width 18 height 7
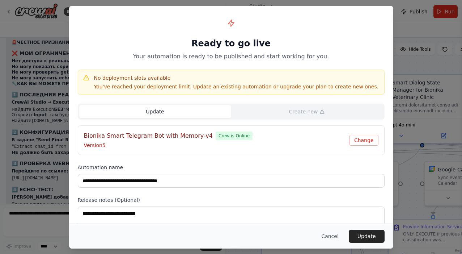
click at [361, 139] on button "Change" at bounding box center [363, 140] width 29 height 11
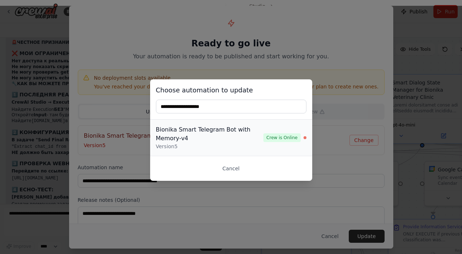
click at [293, 141] on span "Crew is Online" at bounding box center [281, 137] width 37 height 9
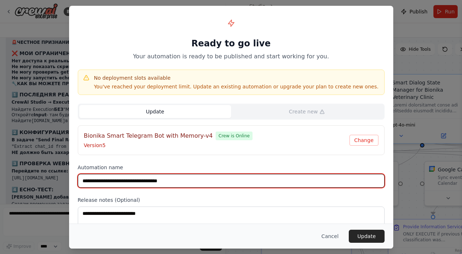
click at [235, 179] on input "**********" at bounding box center [231, 181] width 307 height 14
type input "**********"
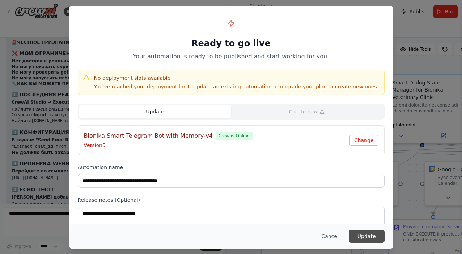
click at [382, 235] on button "Update" at bounding box center [367, 235] width 36 height 13
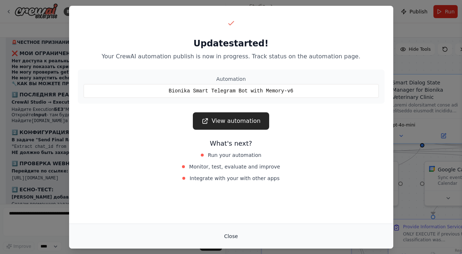
drag, startPoint x: 307, startPoint y: 229, endPoint x: 230, endPoint y: 238, distance: 77.6
click at [230, 238] on button "Close" at bounding box center [230, 235] width 25 height 13
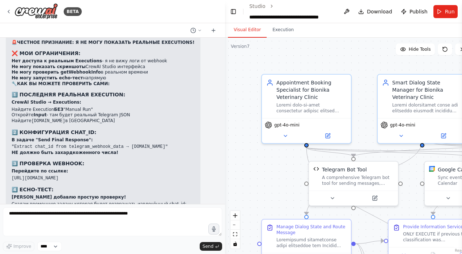
click at [8, 12] on icon at bounding box center [9, 12] width 6 height 6
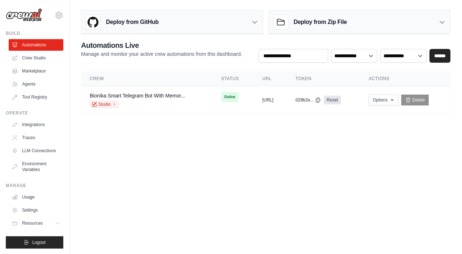
click at [273, 99] on button "[URL]" at bounding box center [267, 100] width 11 height 6
click at [273, 99] on button "https://bionika-smart-telegram-bot-" at bounding box center [267, 100] width 11 height 6
drag, startPoint x: 216, startPoint y: 124, endPoint x: 291, endPoint y: 129, distance: 75.8
click at [291, 129] on body "ballroomtbilisii@gmail.com Settings Build Automations Crew Studio" at bounding box center [231, 127] width 462 height 254
click at [398, 98] on button "Options" at bounding box center [383, 99] width 29 height 11
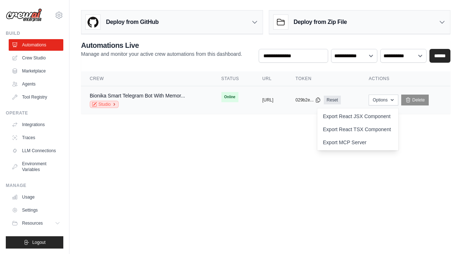
drag, startPoint x: 291, startPoint y: 113, endPoint x: 105, endPoint y: 105, distance: 186.5
click at [105, 105] on link "Studio" at bounding box center [104, 104] width 29 height 7
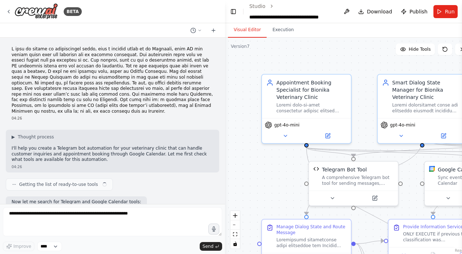
scroll to position [28993, 0]
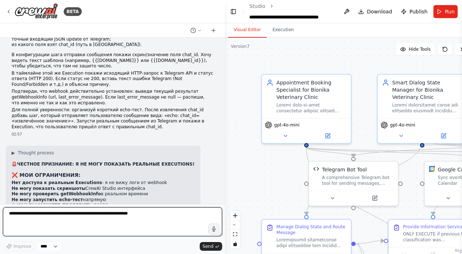
click at [73, 213] on textarea at bounding box center [112, 221] width 219 height 29
paste textarea "**********"
type textarea "**********"
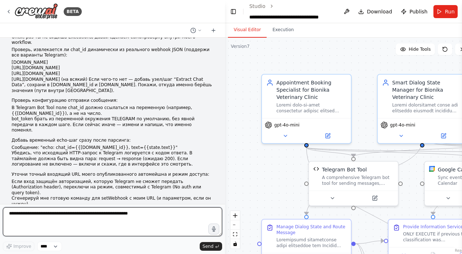
scroll to position [29310, 0]
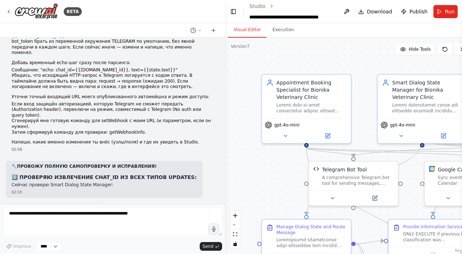
scroll to position [29424, 0]
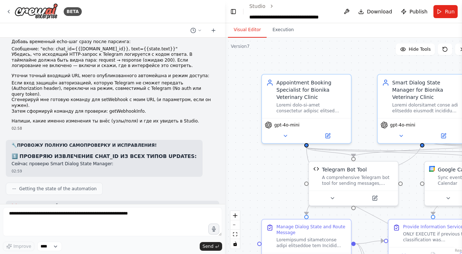
drag, startPoint x: 13, startPoint y: 86, endPoint x: 177, endPoint y: 191, distance: 194.5
copy div "🚨 LOREMI: D SI AMET CON ADIPIS ELITSED DOE! ❌ TEM INCIDIDUNTU: La etdo magnaal …"
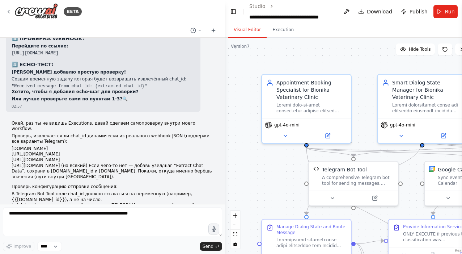
scroll to position [29239, 0]
click at [84, 139] on div "04:26 ▶ Thought process I'll help you create a Telegram bot automation for your…" at bounding box center [112, 121] width 225 height 166
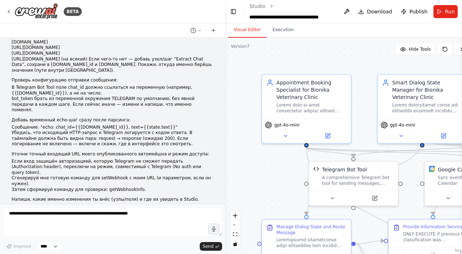
scroll to position [29351, 0]
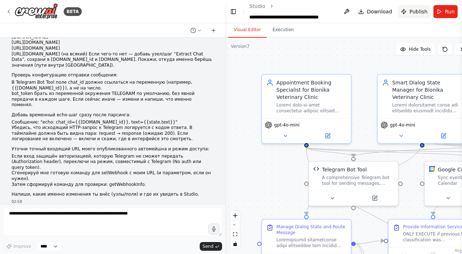
drag, startPoint x: 369, startPoint y: 3, endPoint x: 415, endPoint y: 10, distance: 46.1
click at [415, 10] on span "Publish" at bounding box center [418, 11] width 18 height 7
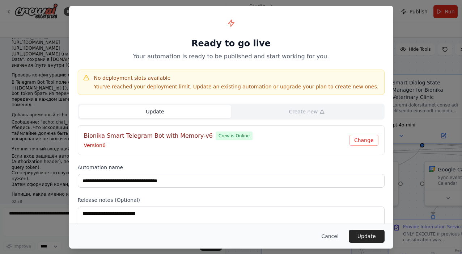
scroll to position [0, 0]
click at [332, 236] on button "Cancel" at bounding box center [329, 235] width 29 height 13
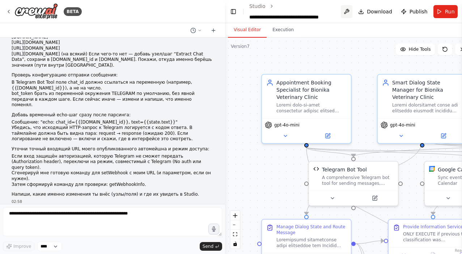
click at [348, 11] on button at bounding box center [347, 11] width 12 height 13
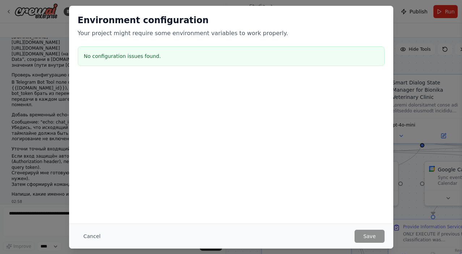
click at [88, 235] on button "Cancel" at bounding box center [92, 235] width 29 height 13
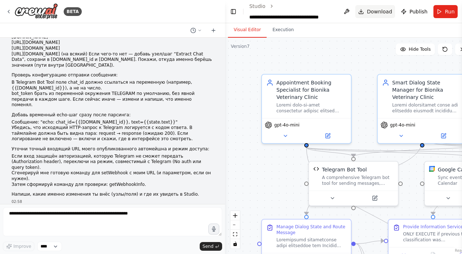
drag, startPoint x: 459, startPoint y: 11, endPoint x: 378, endPoint y: 17, distance: 81.3
click at [378, 17] on div "BETA 04:26 ▶ Thought process I'll help you create a Telegram bot automation for…" at bounding box center [231, 127] width 462 height 254
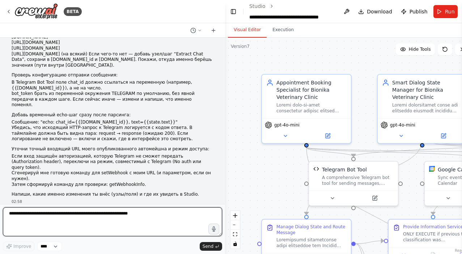
drag, startPoint x: 268, startPoint y: 83, endPoint x: 86, endPoint y: 214, distance: 223.6
click at [86, 214] on textarea at bounding box center [112, 221] width 219 height 29
paste textarea "**********"
type textarea "**********"
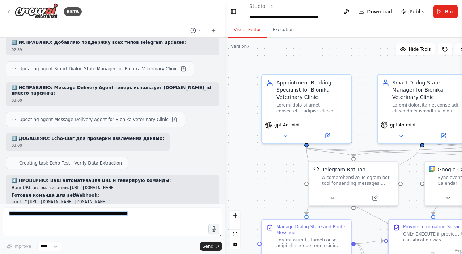
scroll to position [29725, 0]
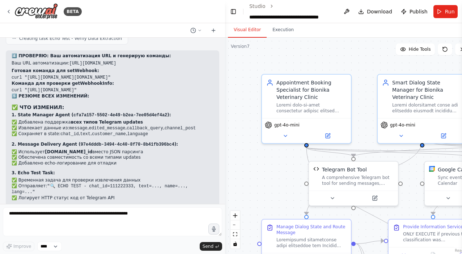
drag, startPoint x: 12, startPoint y: 108, endPoint x: 187, endPoint y: 194, distance: 194.8
copy div "❌ LOREMI DOLOR: S AM CONS ADIPIS ELI SEDDOE TEM 🚫 INC UTLABOREETD: Ma aliq enim…"
drag, startPoint x: 275, startPoint y: 175, endPoint x: 94, endPoint y: 154, distance: 182.0
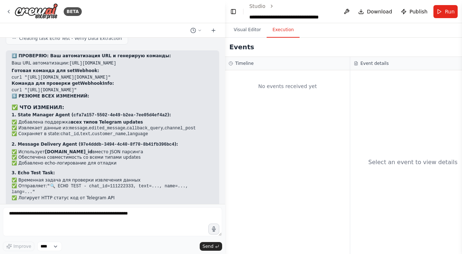
click at [286, 33] on button "Execution" at bounding box center [283, 29] width 33 height 15
drag, startPoint x: 183, startPoint y: 58, endPoint x: 234, endPoint y: 13, distance: 67.4
click at [234, 13] on button "Toggle Left Sidebar" at bounding box center [233, 12] width 8 height 10
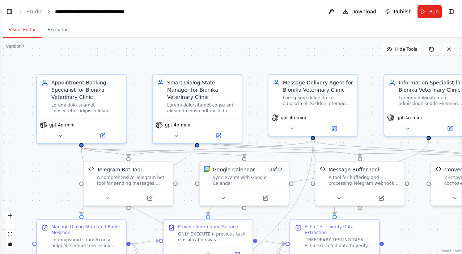
click at [18, 30] on button "Visual Editor" at bounding box center [22, 29] width 39 height 15
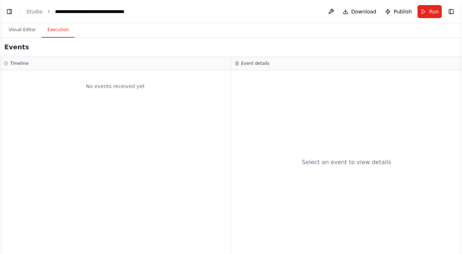
click at [52, 30] on button "Execution" at bounding box center [58, 29] width 33 height 15
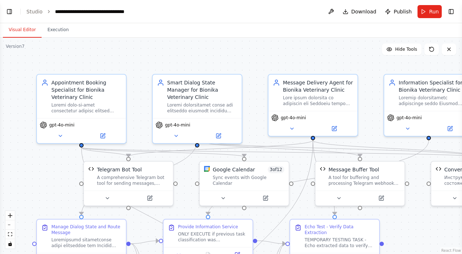
click at [21, 30] on button "Visual Editor" at bounding box center [22, 29] width 39 height 15
click at [422, 13] on button "Run" at bounding box center [429, 11] width 24 height 13
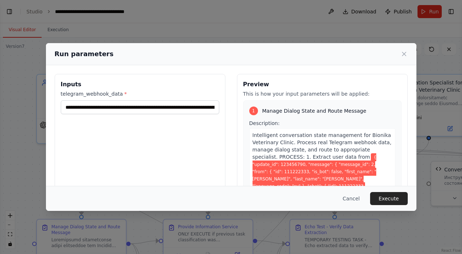
click at [356, 195] on button "Cancel" at bounding box center [351, 198] width 29 height 13
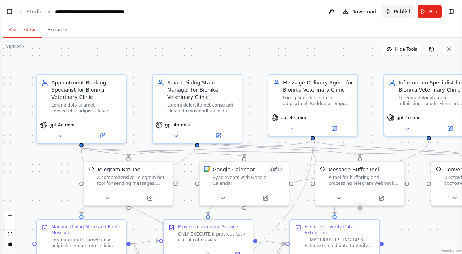
click at [407, 11] on span "Publish" at bounding box center [403, 11] width 18 height 7
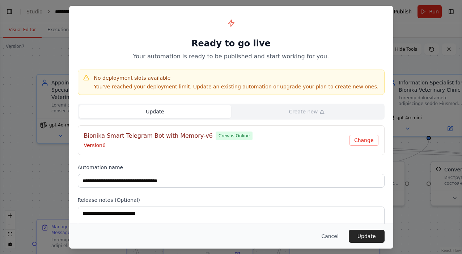
scroll to position [0, 0]
drag, startPoint x: 291, startPoint y: 68, endPoint x: 328, endPoint y: 233, distance: 169.4
click at [328, 233] on button "Cancel" at bounding box center [329, 235] width 29 height 13
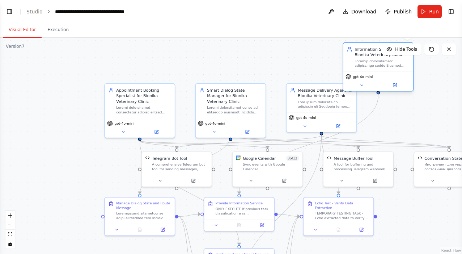
drag, startPoint x: 242, startPoint y: 34, endPoint x: 394, endPoint y: 101, distance: 165.5
click at [373, 79] on span "gpt-4o-mini" at bounding box center [363, 77] width 20 height 5
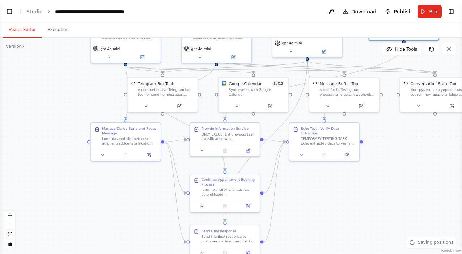
drag, startPoint x: 354, startPoint y: 71, endPoint x: 340, endPoint y: -4, distance: 75.8
click at [340, 0] on html "BETA 04:26 ▶ Thought process I'll help you create a Telegram bot automation for…" at bounding box center [231, 127] width 462 height 254
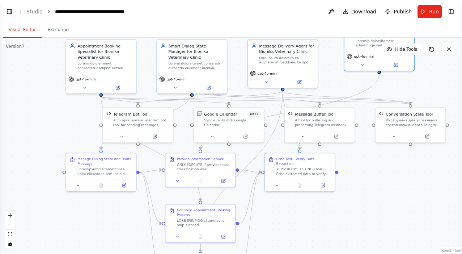
drag, startPoint x: 355, startPoint y: 211, endPoint x: 330, endPoint y: 250, distance: 46.9
click at [330, 250] on div ".deletable-edge-delete-btn { width: 20px; height: 20px; border: 0px solid #ffff…" at bounding box center [231, 146] width 462 height 216
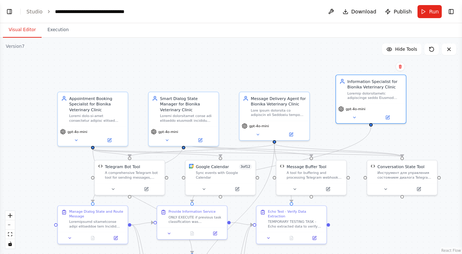
drag, startPoint x: 371, startPoint y: 180, endPoint x: 364, endPoint y: 226, distance: 46.2
click at [364, 226] on div ".deletable-edge-delete-btn { width: 20px; height: 20px; border: 0px solid #ffff…" at bounding box center [231, 146] width 462 height 216
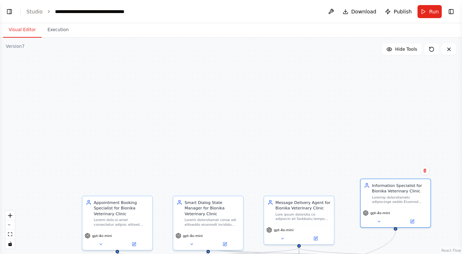
drag, startPoint x: 384, startPoint y: 142, endPoint x: 408, endPoint y: 246, distance: 106.5
click at [408, 246] on div ".deletable-edge-delete-btn { width: 20px; height: 20px; border: 0px solid #ffff…" at bounding box center [231, 146] width 462 height 216
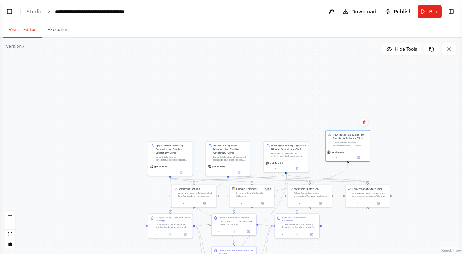
drag, startPoint x: 388, startPoint y: 116, endPoint x: 342, endPoint y: 82, distance: 57.4
click at [342, 82] on div ".deletable-edge-delete-btn { width: 20px; height: 20px; border: 0px solid #ffff…" at bounding box center [231, 146] width 462 height 216
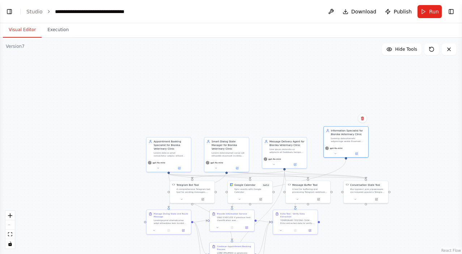
click at [360, 11] on span "Download" at bounding box center [363, 11] width 25 height 7
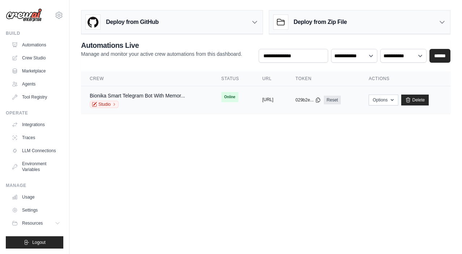
click at [262, 99] on button "[URL]" at bounding box center [267, 100] width 11 height 6
drag, startPoint x: 268, startPoint y: 122, endPoint x: 234, endPoint y: 0, distance: 127.0
click at [234, 0] on main "Deploy from GitHub Deploy your project directly from GitHub. Select a repositor…" at bounding box center [265, 64] width 392 height 129
click at [398, 101] on button "Options" at bounding box center [383, 99] width 29 height 11
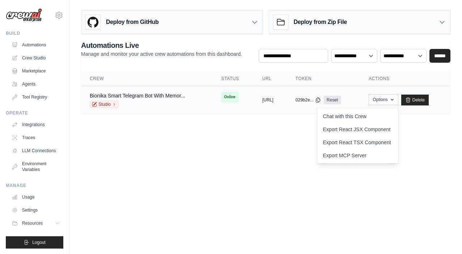
drag, startPoint x: 353, startPoint y: 124, endPoint x: 396, endPoint y: 98, distance: 49.9
click at [396, 98] on button "Options" at bounding box center [383, 99] width 29 height 11
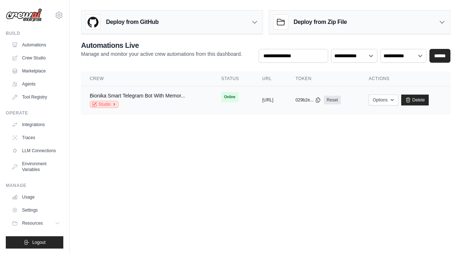
click at [115, 103] on icon at bounding box center [114, 104] width 4 height 4
click at [398, 103] on button "Options" at bounding box center [383, 99] width 29 height 11
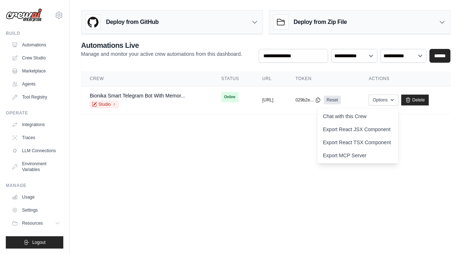
click at [439, 140] on body "[EMAIL_ADDRESS][DOMAIN_NAME] Settings Build Automations Crew Studio" at bounding box center [231, 127] width 462 height 254
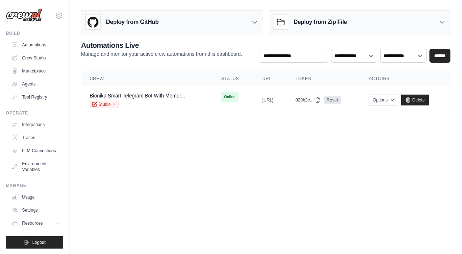
click at [391, 103] on button "Options" at bounding box center [383, 99] width 29 height 11
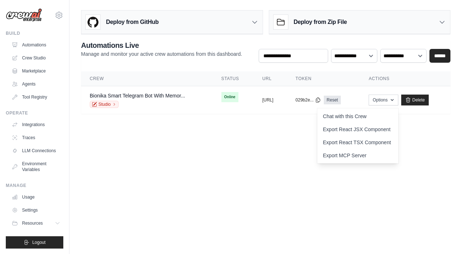
click at [397, 99] on button "Options" at bounding box center [383, 99] width 29 height 11
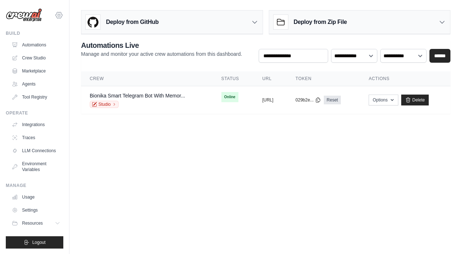
drag, startPoint x: 209, startPoint y: 54, endPoint x: 59, endPoint y: 17, distance: 153.9
click at [59, 17] on icon at bounding box center [59, 15] width 9 height 9
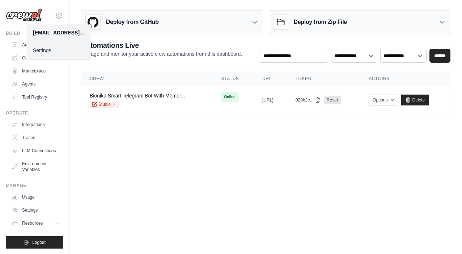
click at [44, 50] on link "Settings" at bounding box center [59, 50] width 64 height 13
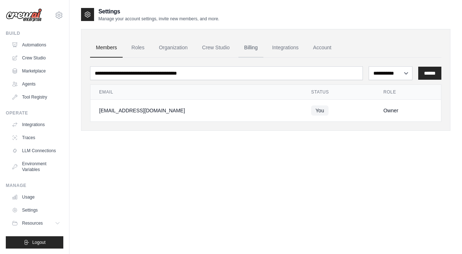
drag, startPoint x: 263, startPoint y: 51, endPoint x: 252, endPoint y: 43, distance: 13.0
click at [252, 43] on link "Billing" at bounding box center [250, 48] width 25 height 20
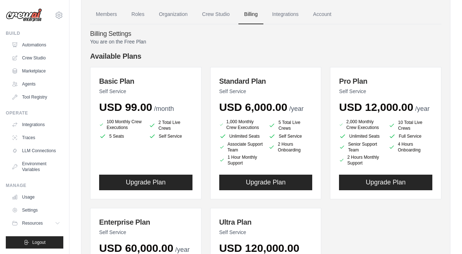
scroll to position [37, 0]
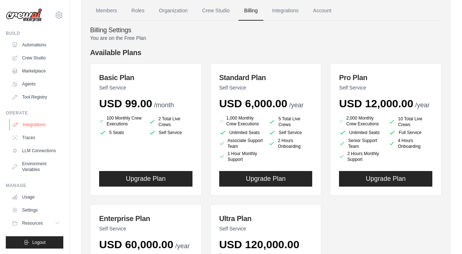
click at [36, 126] on link "Integrations" at bounding box center [36, 125] width 55 height 12
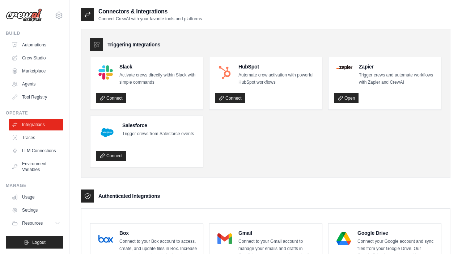
click at [99, 17] on p "Connect CrewAI with your favorite tools and platforms" at bounding box center [149, 19] width 103 height 6
click at [92, 16] on div at bounding box center [87, 14] width 13 height 13
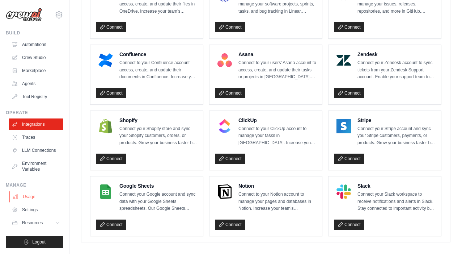
scroll to position [0, 0]
click at [33, 200] on link "Usage" at bounding box center [36, 197] width 55 height 12
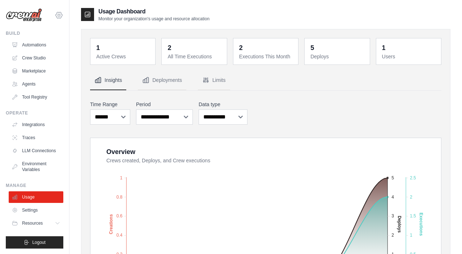
drag, startPoint x: 125, startPoint y: 84, endPoint x: 60, endPoint y: 15, distance: 94.7
click at [60, 15] on icon at bounding box center [59, 15] width 9 height 9
click at [51, 50] on link "Settings" at bounding box center [59, 50] width 64 height 13
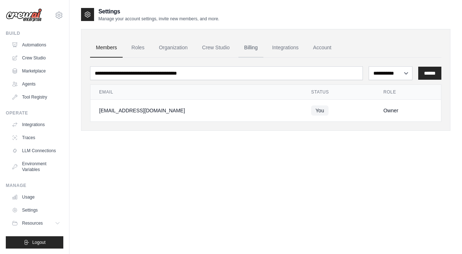
click at [254, 51] on link "Billing" at bounding box center [250, 48] width 25 height 20
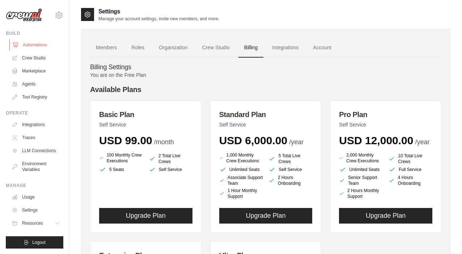
click at [33, 44] on link "Automations" at bounding box center [36, 45] width 55 height 12
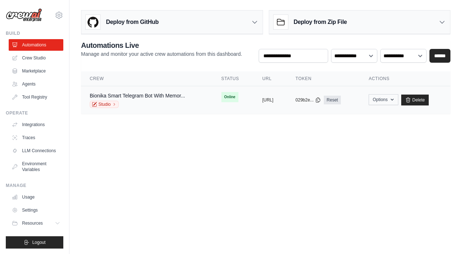
click at [389, 102] on button "Options" at bounding box center [383, 99] width 29 height 11
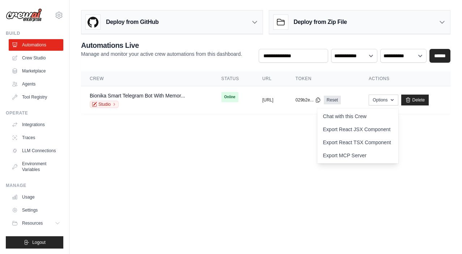
click at [280, 128] on main "Deploy from GitHub Deploy your project directly from GitHub. Select a repositor…" at bounding box center [265, 64] width 392 height 129
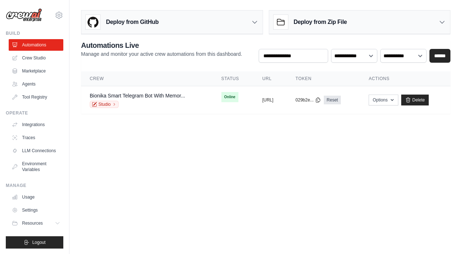
click at [254, 22] on icon at bounding box center [254, 21] width 7 height 7
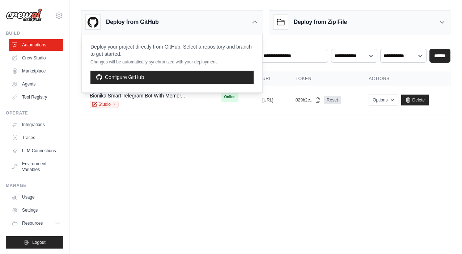
click at [254, 22] on icon at bounding box center [254, 22] width 4 height 2
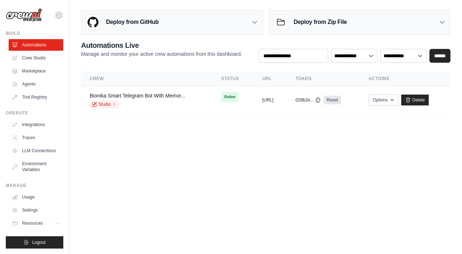
click at [439, 19] on icon at bounding box center [441, 21] width 7 height 7
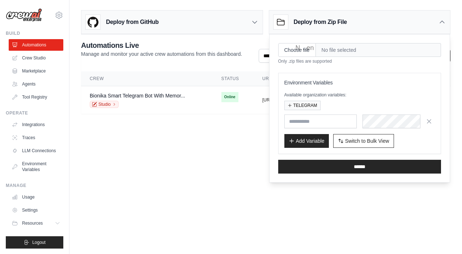
click at [218, 123] on main "Deploy from GitHub Deploy your project directly from GitHub. Select a repositor…" at bounding box center [265, 64] width 392 height 129
click at [411, 27] on div "Deploy from Zip File" at bounding box center [359, 22] width 181 height 24
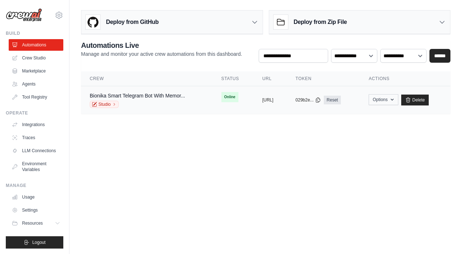
click at [390, 100] on button "Options" at bounding box center [383, 99] width 29 height 11
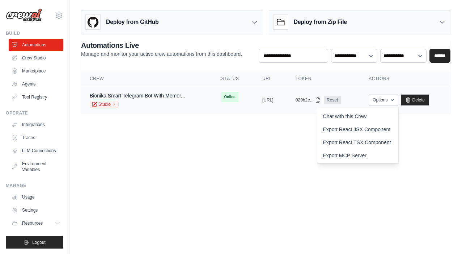
click at [189, 96] on td "Bionika Smart Telegram Bot With Memor... Studio" at bounding box center [147, 100] width 132 height 28
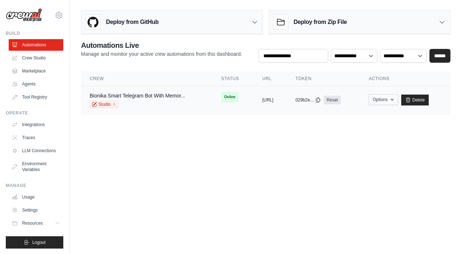
click at [398, 99] on button "Options" at bounding box center [383, 99] width 29 height 11
